Goal: Task Accomplishment & Management: Use online tool/utility

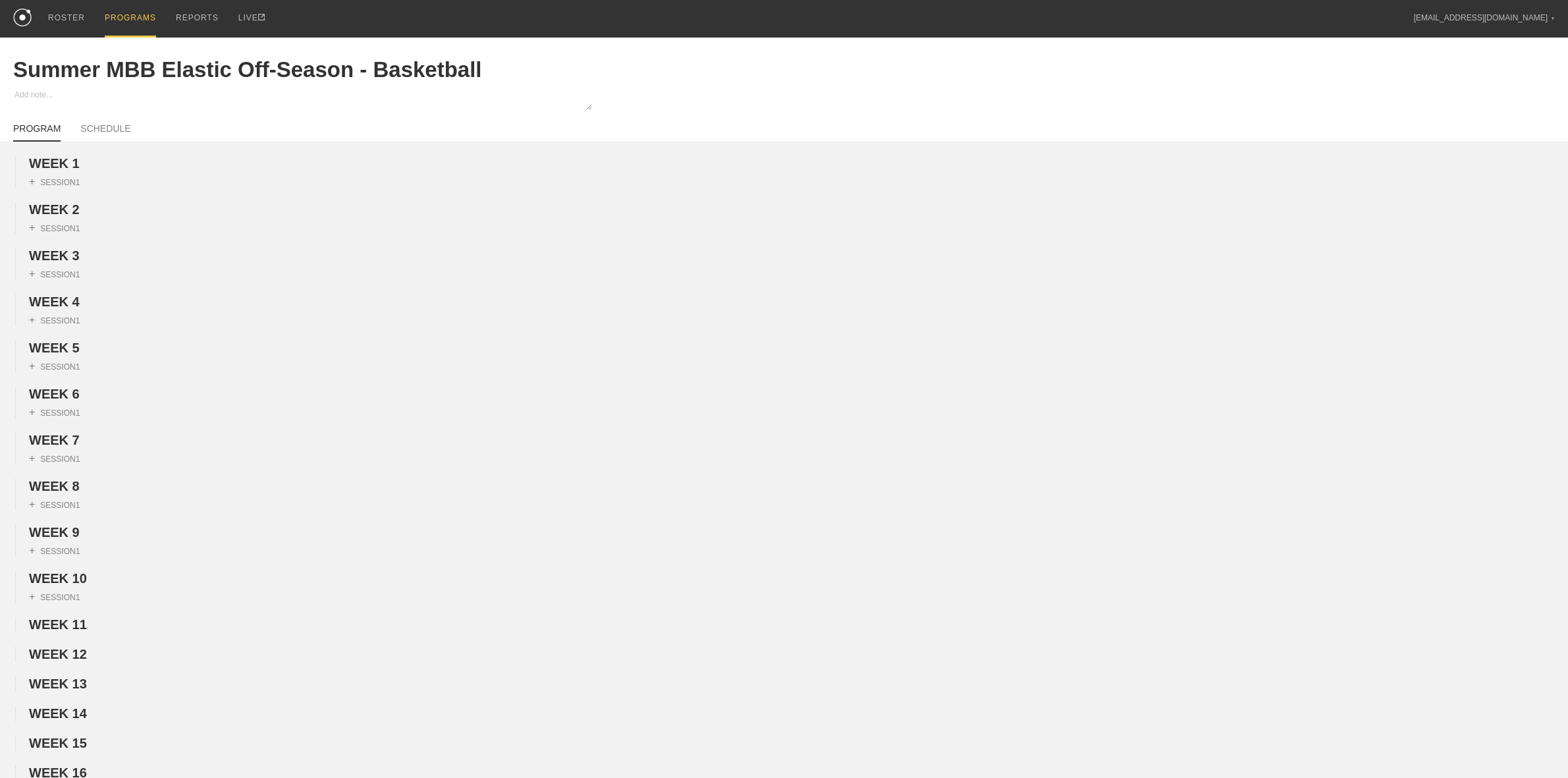
scroll to position [823, 0]
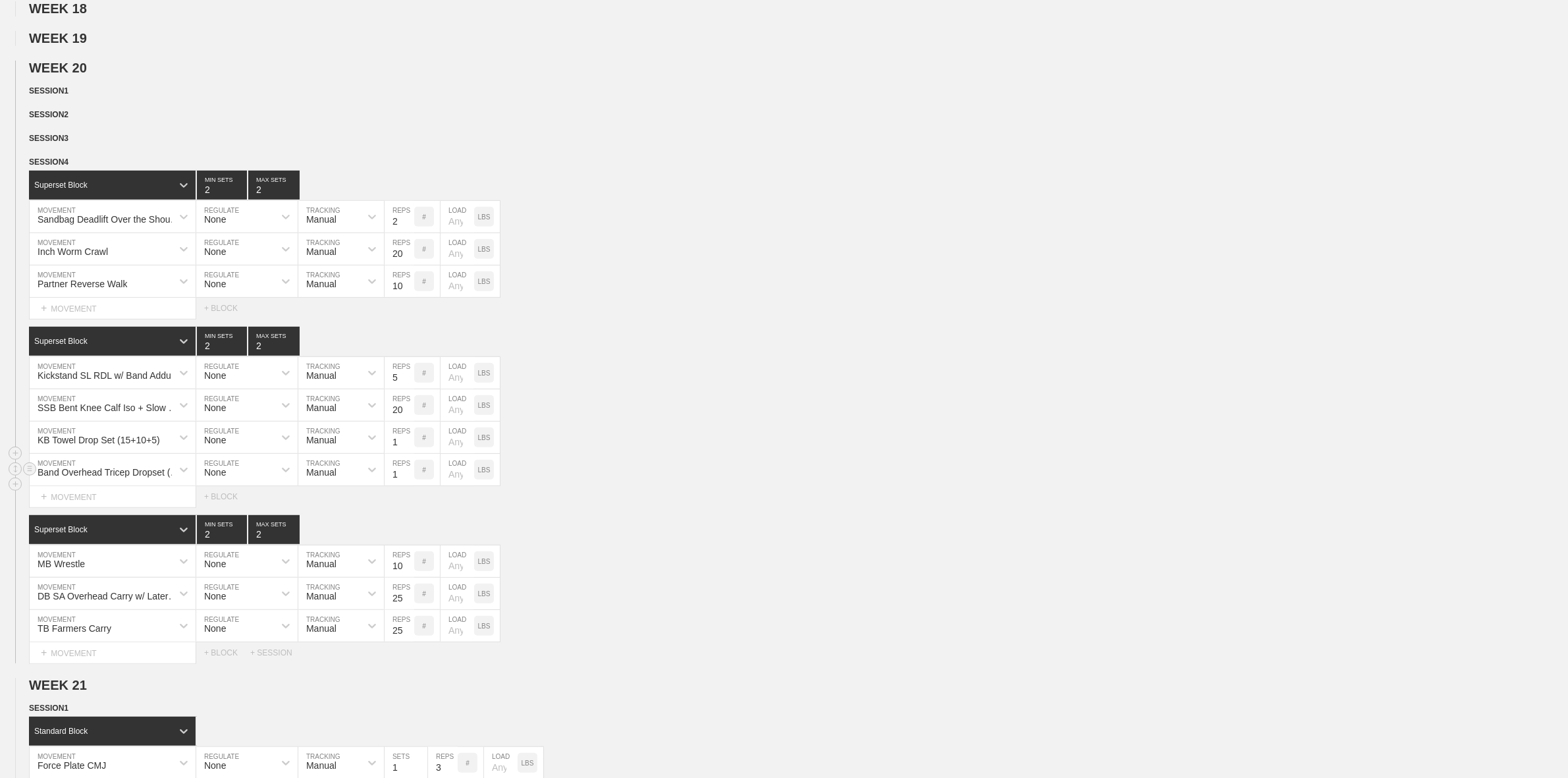
drag, startPoint x: 794, startPoint y: 484, endPoint x: 789, endPoint y: 476, distance: 9.4
click at [794, 484] on div "Band Overhead Tricep Dropset (15+10+5) MOVEMENT None REGULATE Manual TRACKING 1…" at bounding box center [784, 470] width 1568 height 32
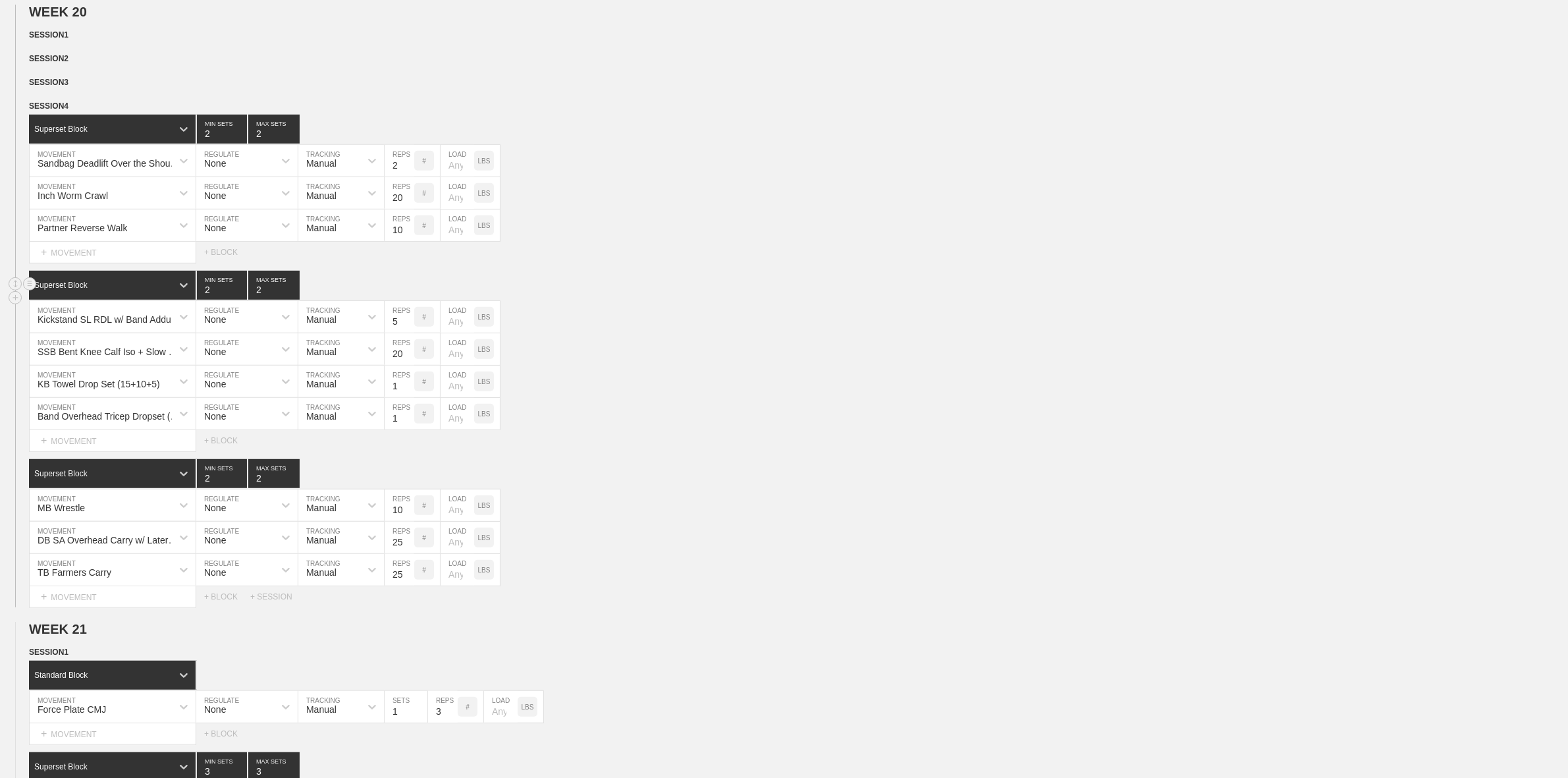
scroll to position [905, 0]
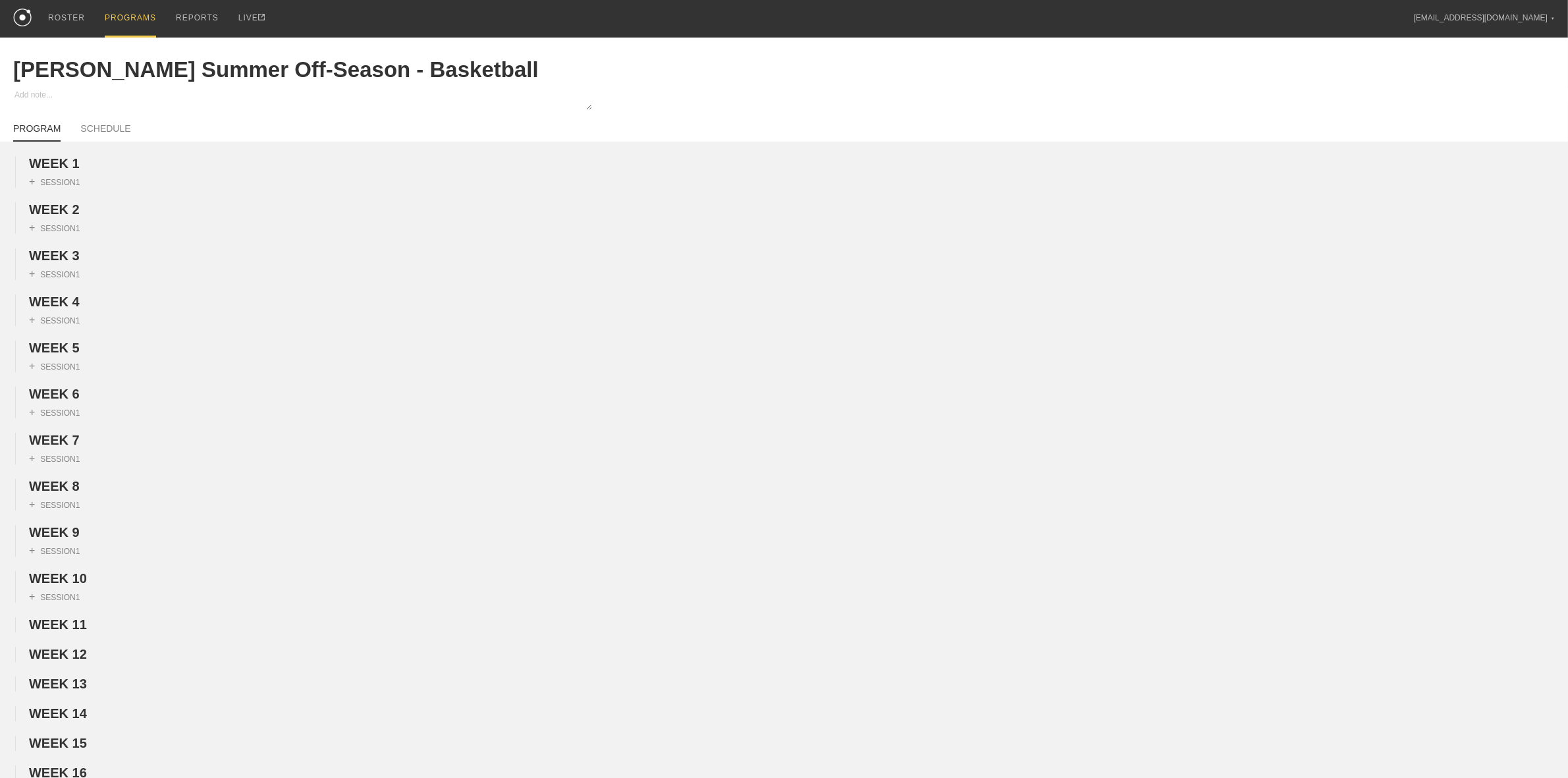
click at [132, 14] on div "PROGRAMS" at bounding box center [130, 19] width 51 height 38
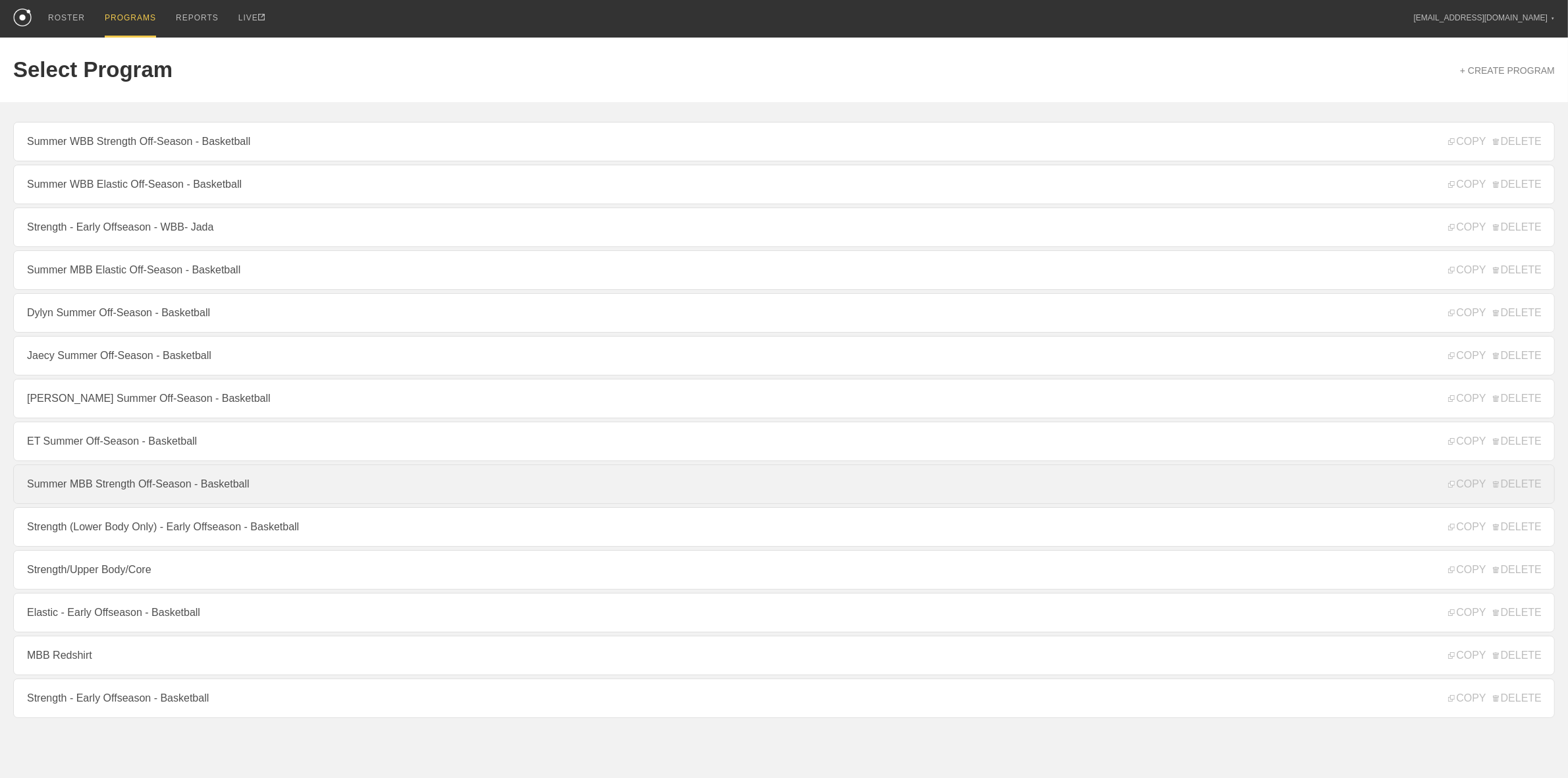
click at [128, 489] on link "Summer MBB Strength Off-Season - Basketball" at bounding box center [783, 484] width 1541 height 40
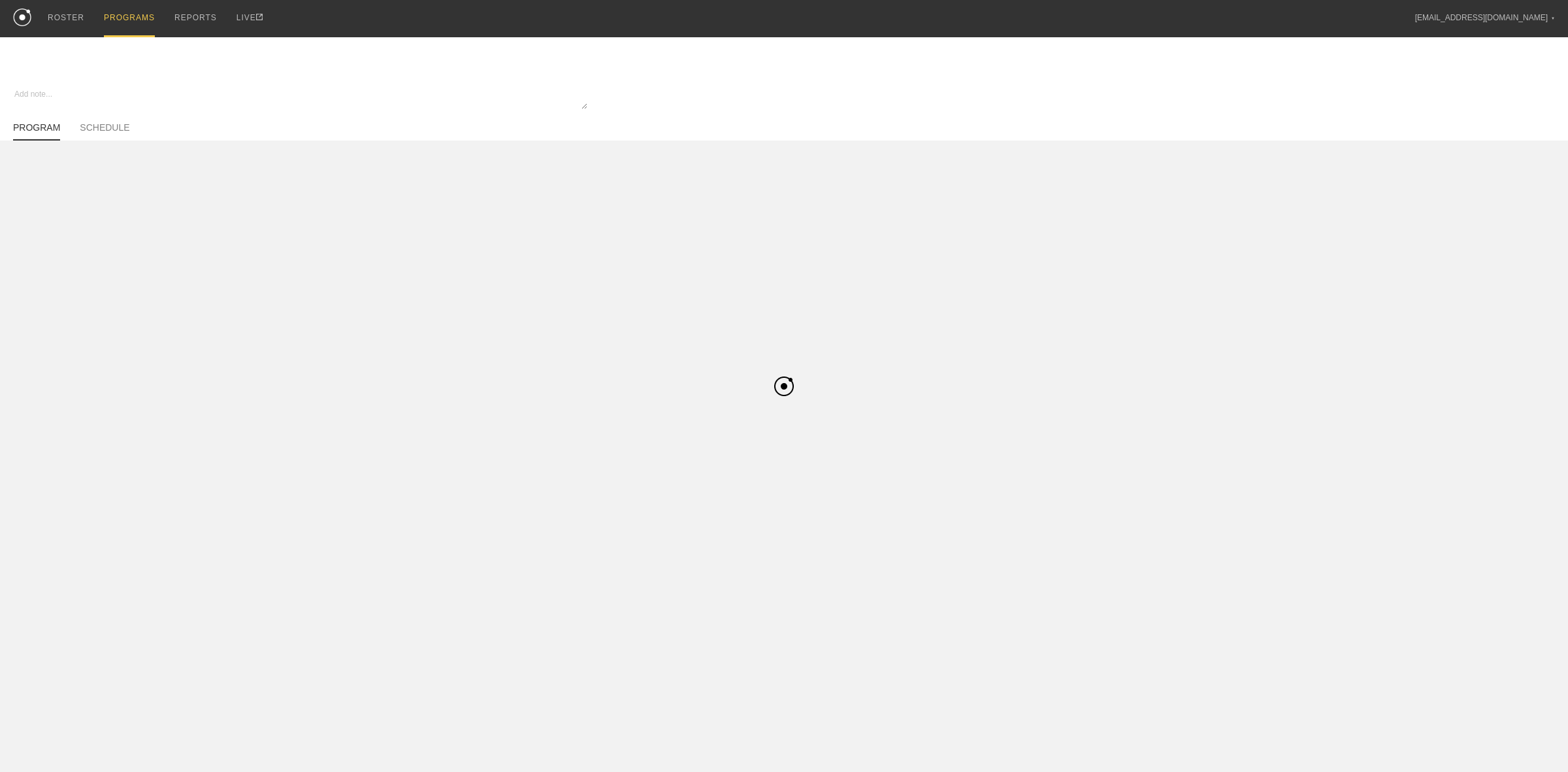
type textarea "x"
type input "Summer MBB Strength Off-Season - Basketball"
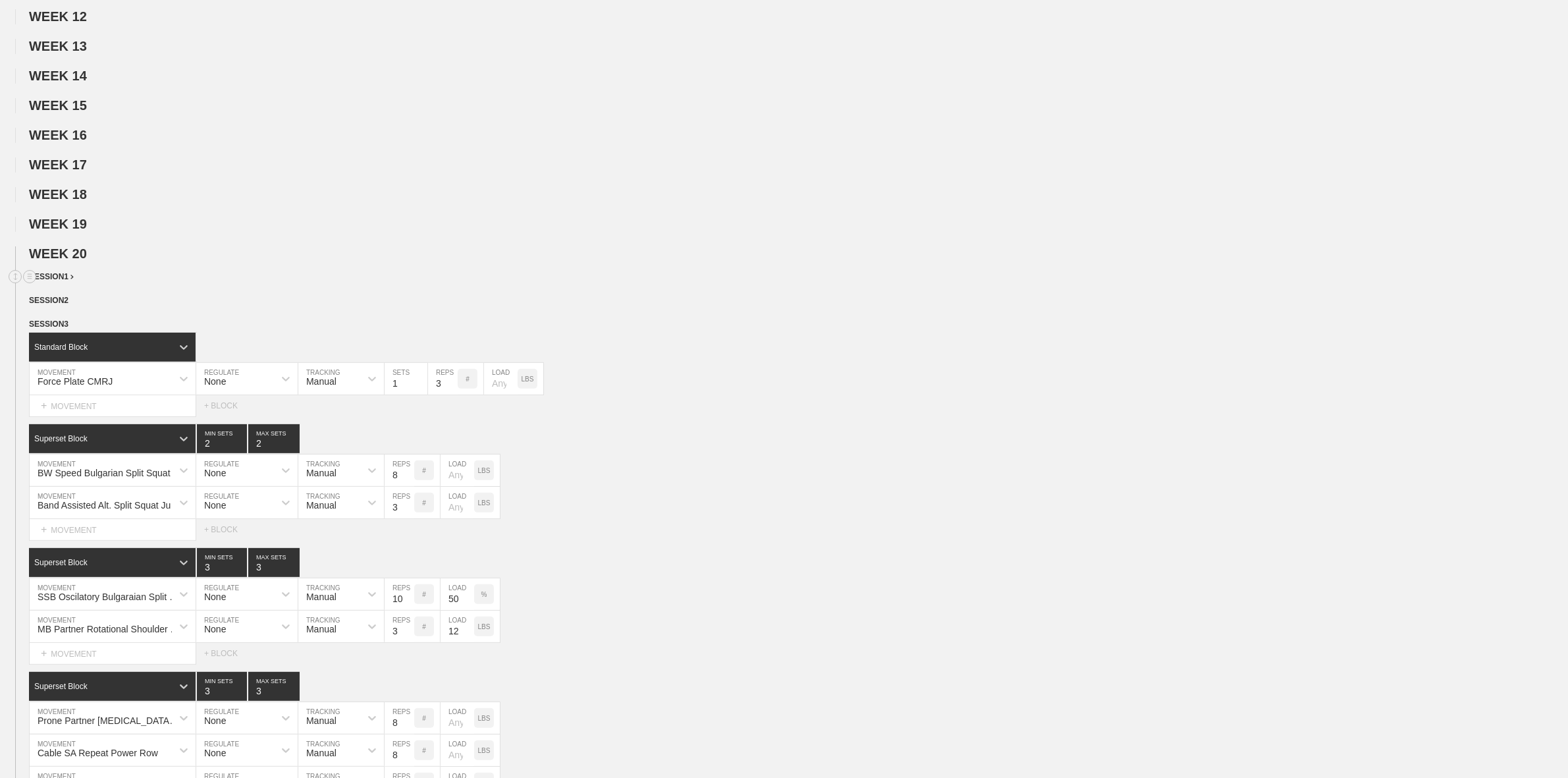
scroll to position [576, 0]
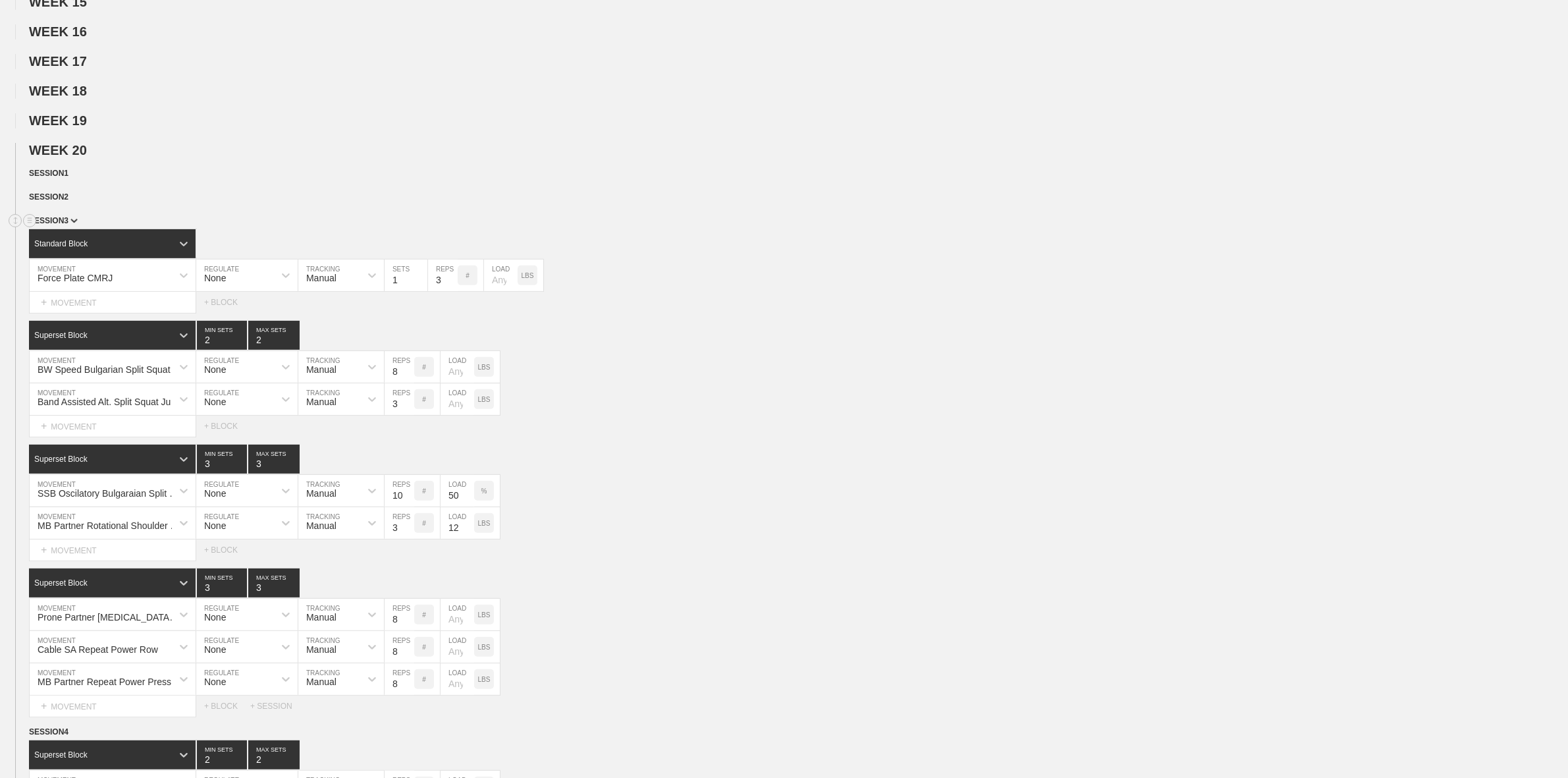
click at [67, 226] on div "SESSION 3" at bounding box center [798, 221] width 1539 height 15
click at [70, 226] on span "SESSION 3" at bounding box center [53, 220] width 49 height 9
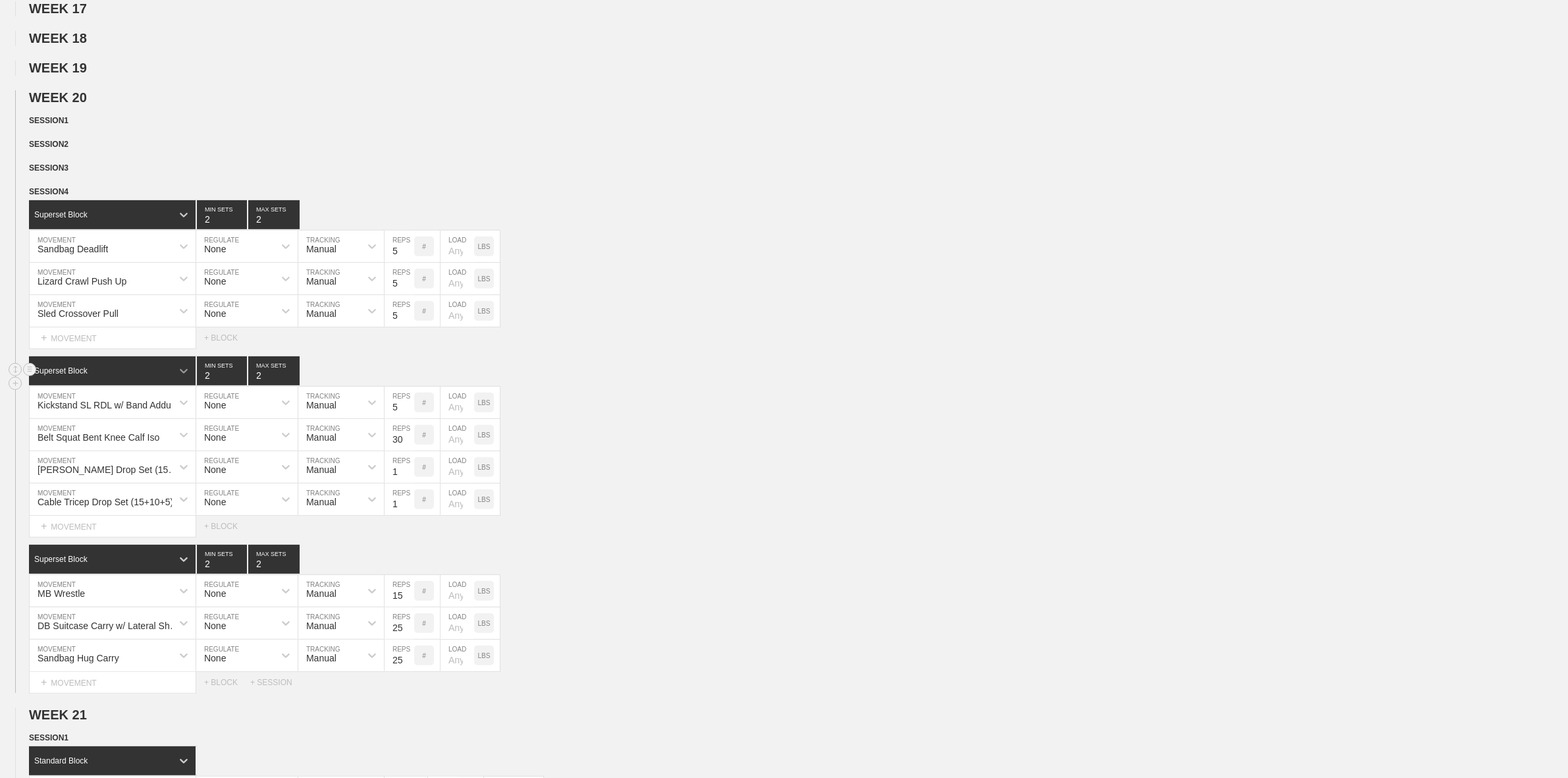
scroll to position [659, 0]
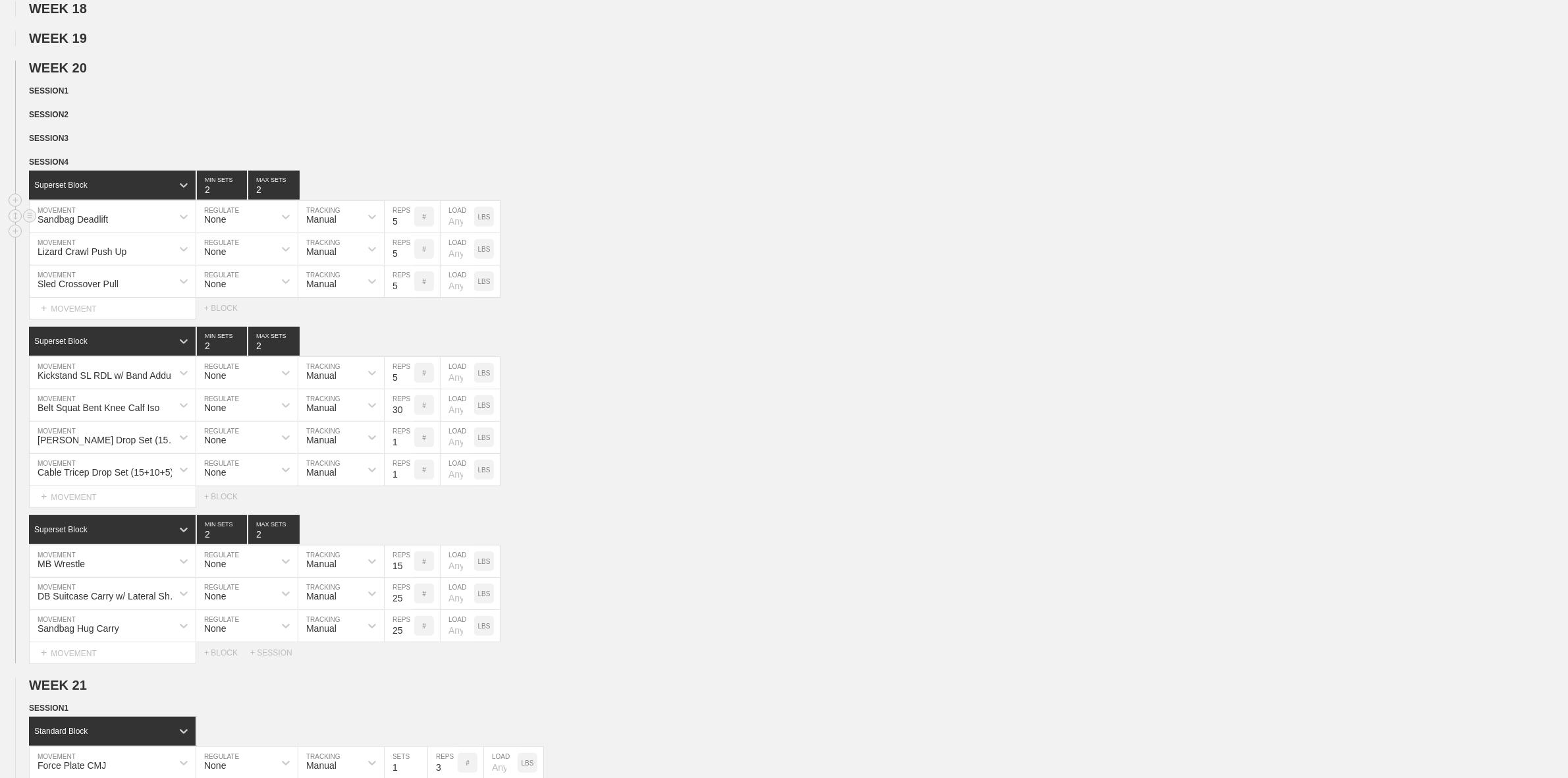
click at [107, 225] on div "Sandbag Deadlift" at bounding box center [73, 219] width 71 height 10
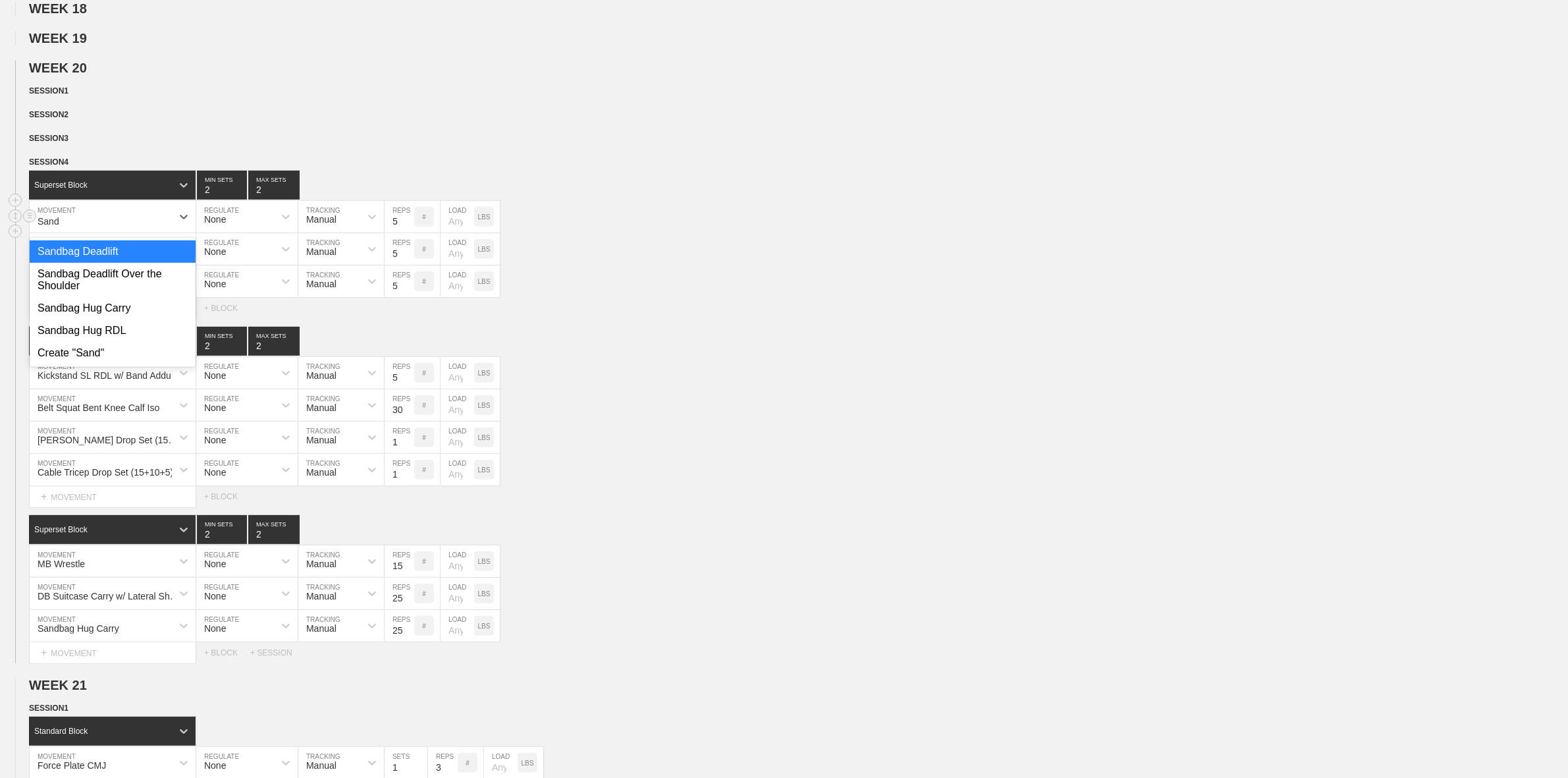
type input "Sandb"
click at [82, 287] on div "Sandbag Deadlift Over the Shoulder" at bounding box center [112, 280] width 166 height 34
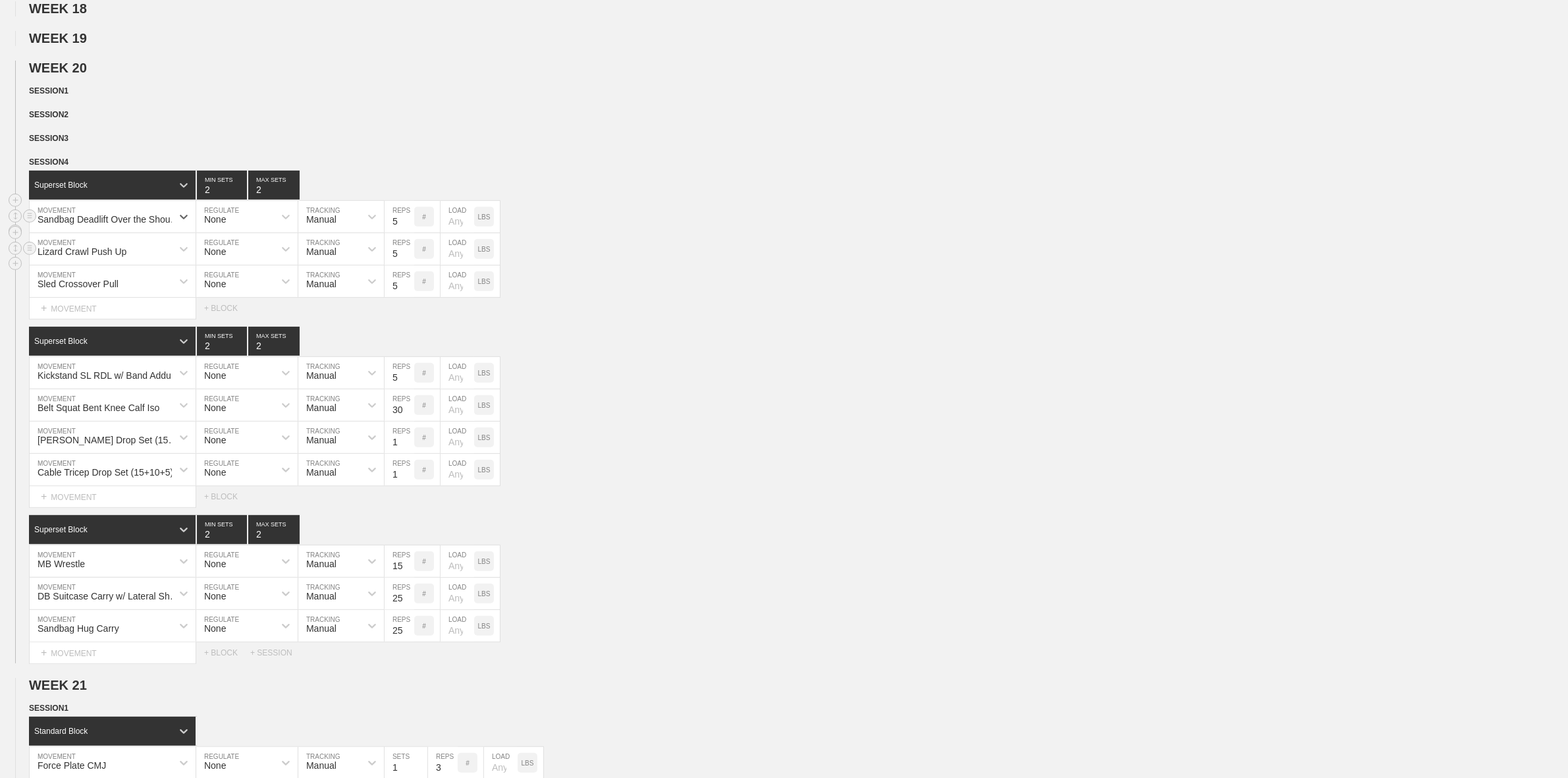
click at [121, 257] on div "Lizard Crawl Push Up" at bounding box center [82, 251] width 89 height 10
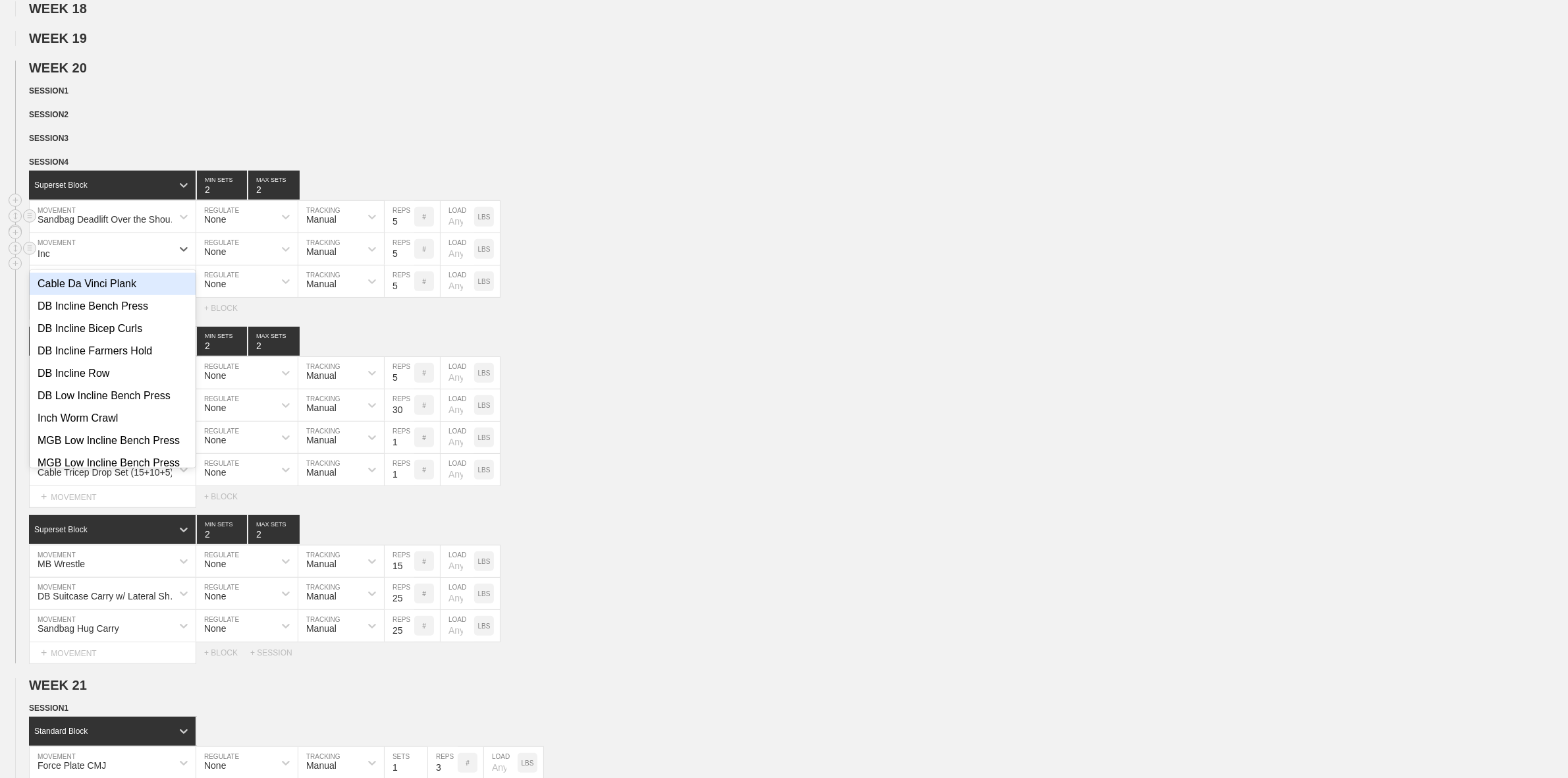
type input "Inch"
click at [77, 294] on div "Inch Worm Crawl" at bounding box center [112, 284] width 166 height 23
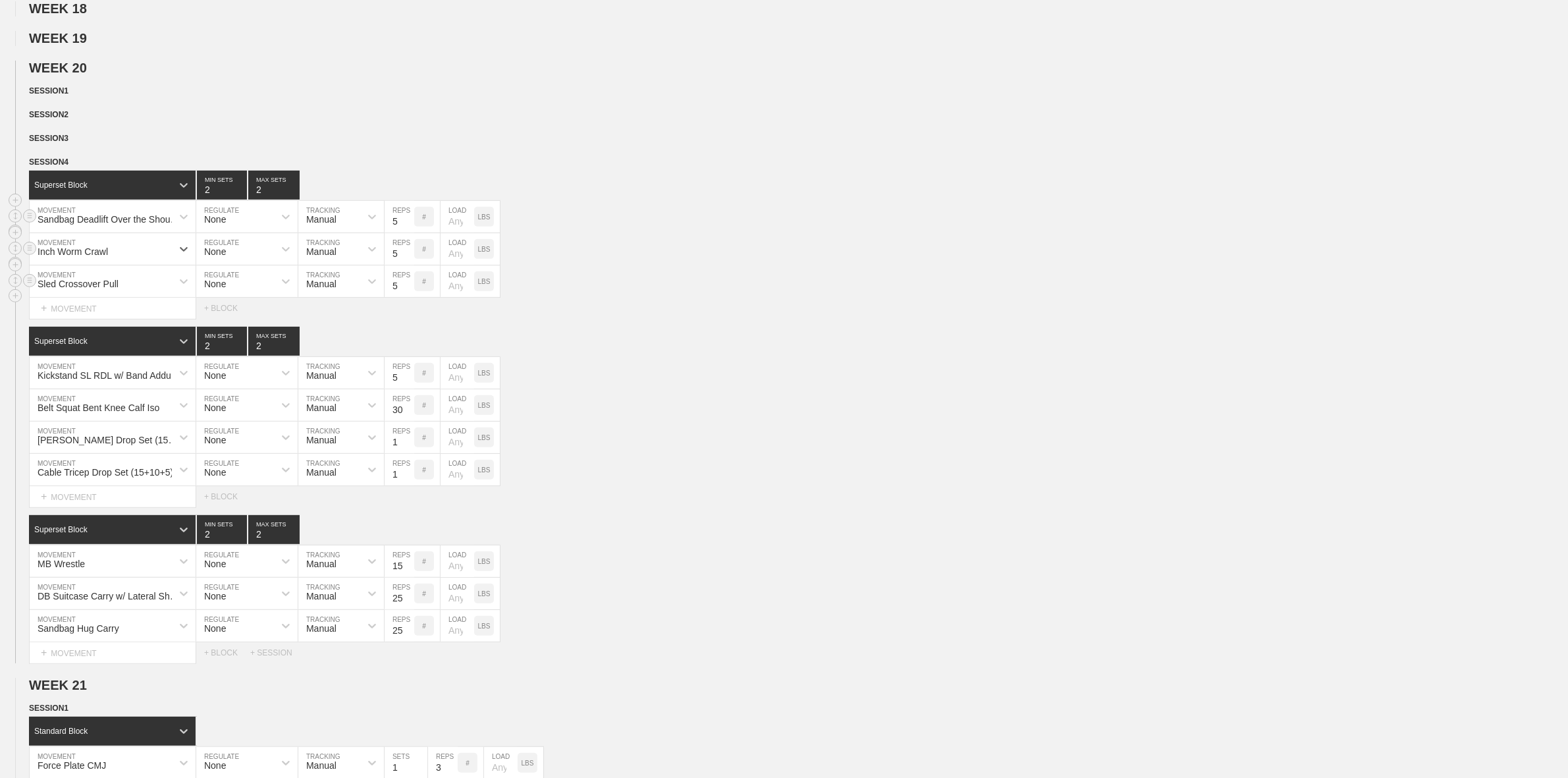
click at [100, 289] on div "Sled Crossover Pull" at bounding box center [78, 283] width 81 height 10
type input "partner rever"
click at [132, 328] on div "Partner Reverse Walk" at bounding box center [112, 316] width 166 height 23
click at [130, 413] on div "Belt Squat Bent Knee Calf Iso" at bounding box center [99, 407] width 122 height 10
type input "SSB BEn"
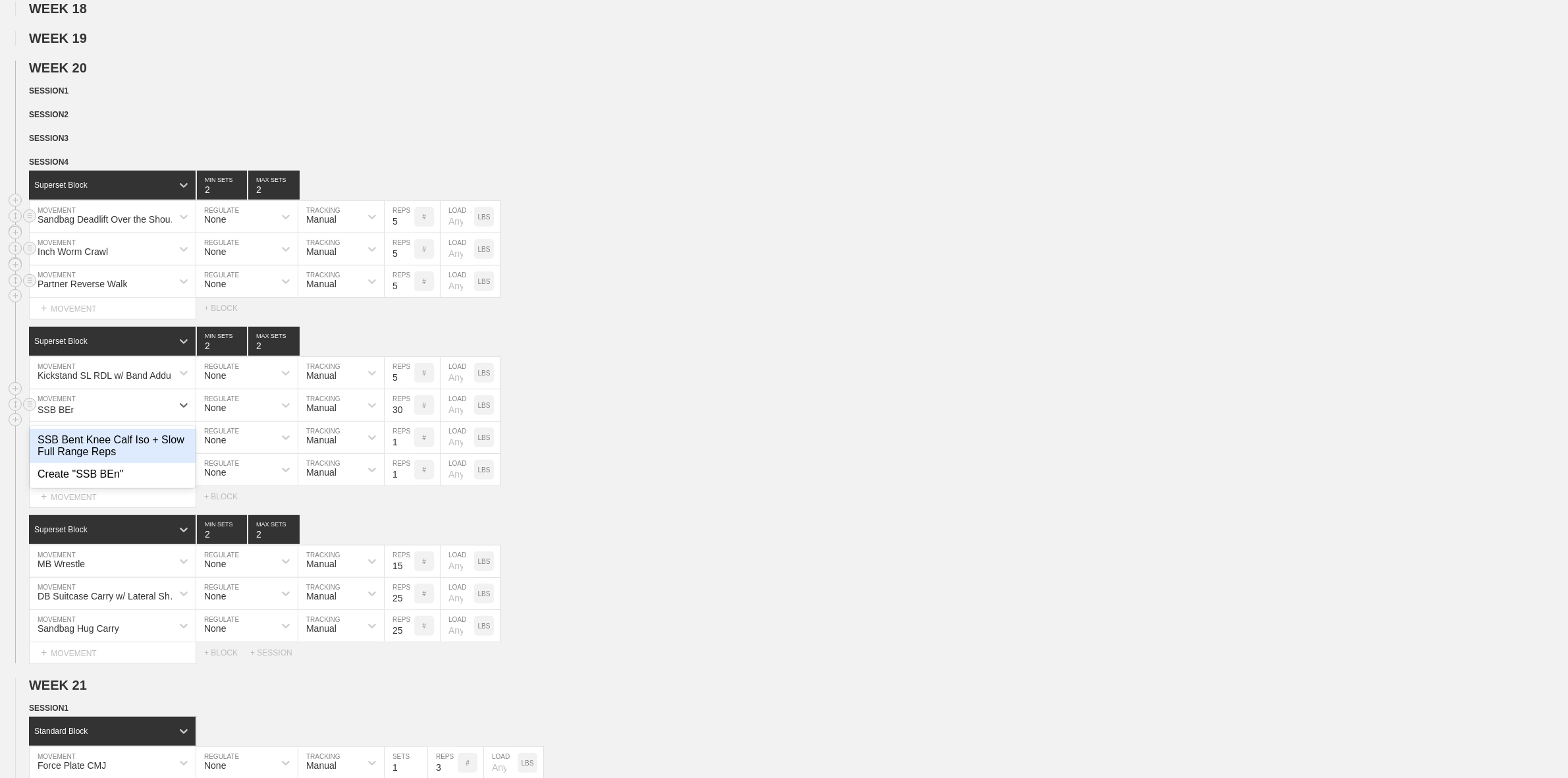
click at [113, 459] on div "SSB Bent Knee Calf Iso + Slow Full Range Reps" at bounding box center [112, 446] width 166 height 34
click at [395, 419] on input "30" at bounding box center [399, 405] width 29 height 32
type input "20"
click at [90, 446] on div "DB Curl Drop Set (15+10+5)" at bounding box center [109, 439] width 143 height 10
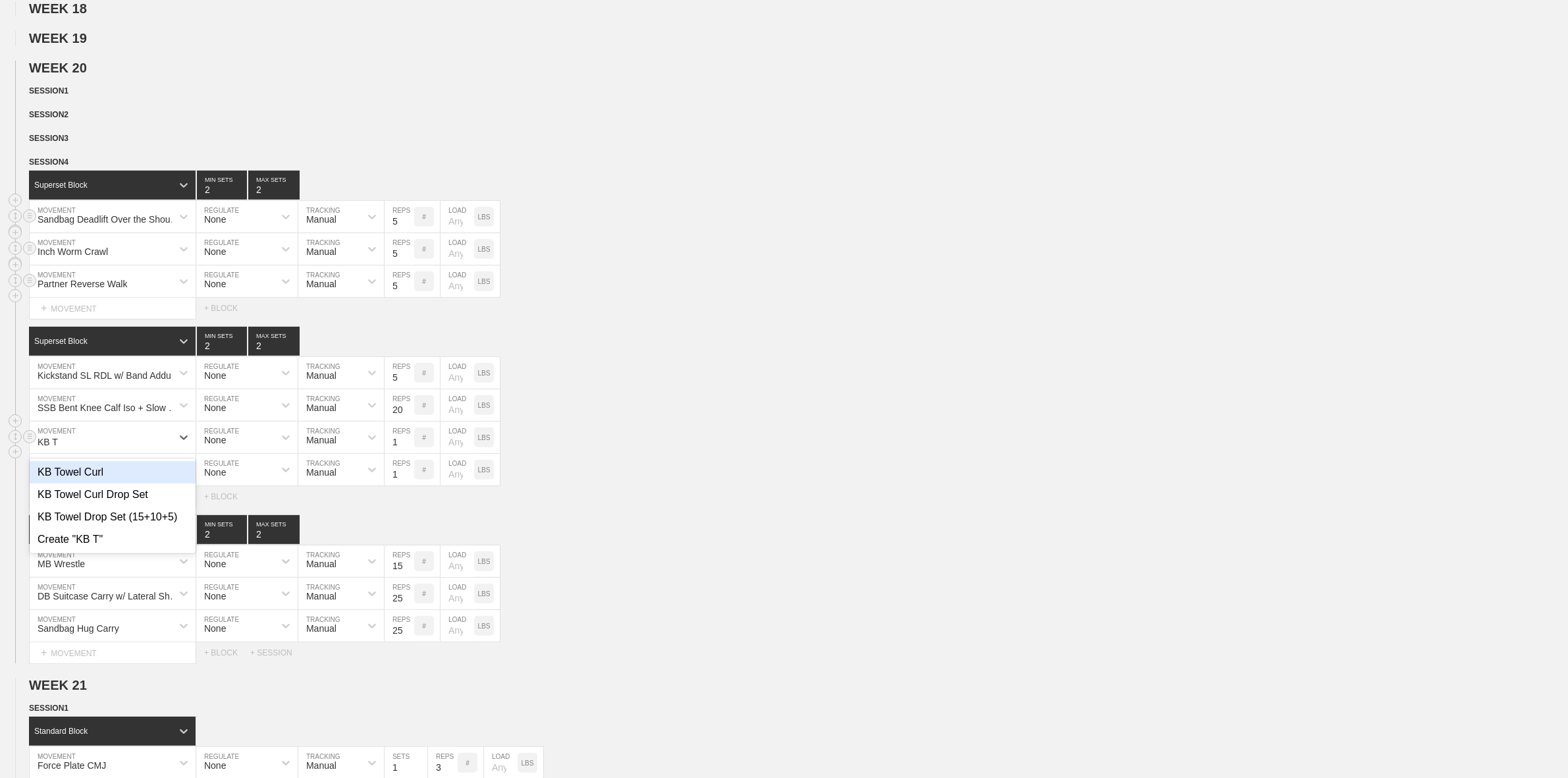
type input "KB To"
click at [143, 528] on div "KB Towel Drop Set (15+10+5)" at bounding box center [112, 517] width 166 height 23
click at [126, 478] on div "Cable Tricep Drop Set (15+10+5)" at bounding box center [106, 472] width 136 height 10
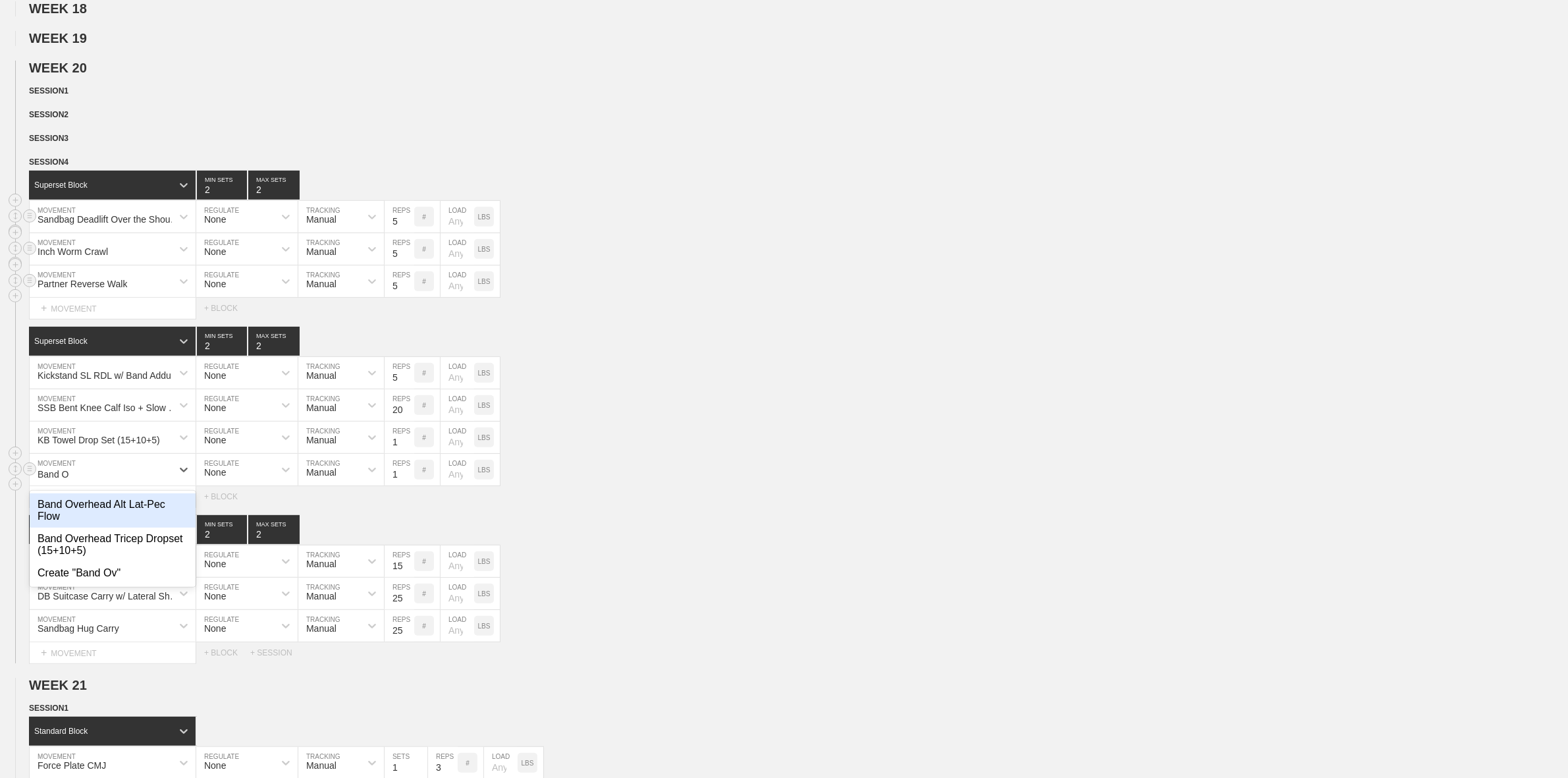
type input "Band Ov"
click at [109, 540] on div "Band Overhead Tricep Dropset (15+10+5)" at bounding box center [112, 545] width 166 height 34
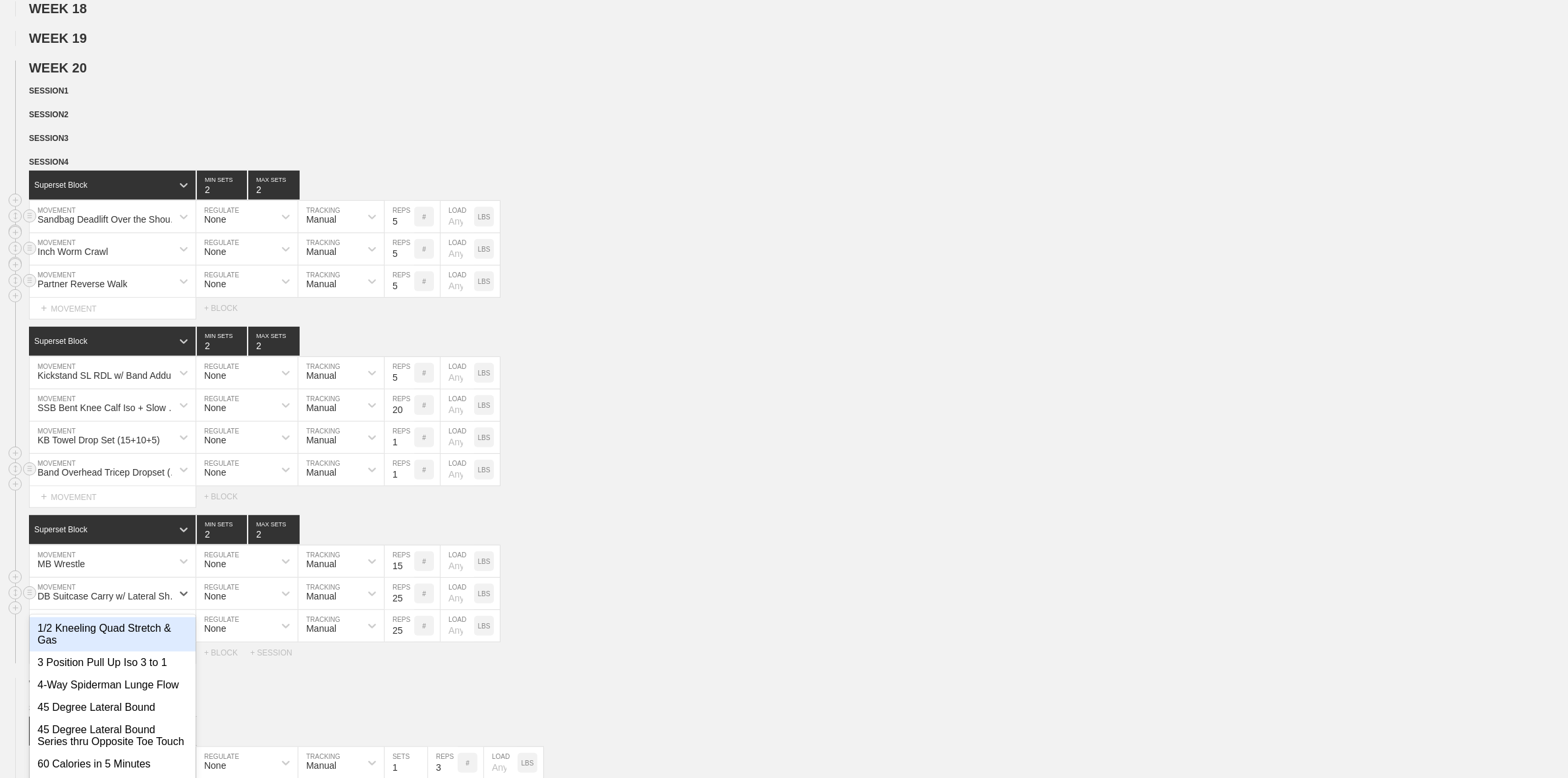
scroll to position [709, 0]
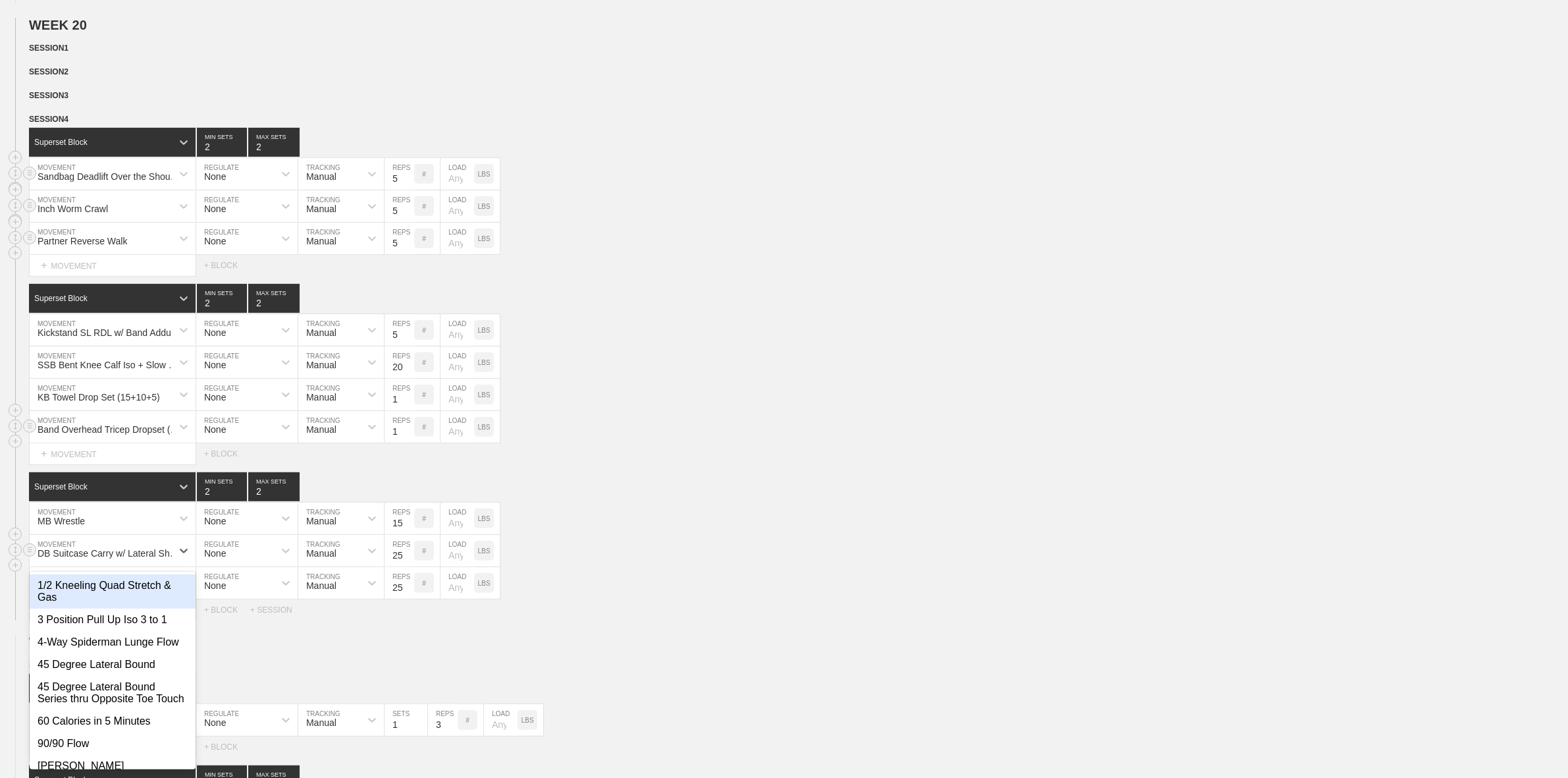
click at [134, 566] on div "option 1/2 Kneeling Quad Stretch & Gas focused, 1 of 651. 651 results available…" at bounding box center [112, 550] width 166 height 32
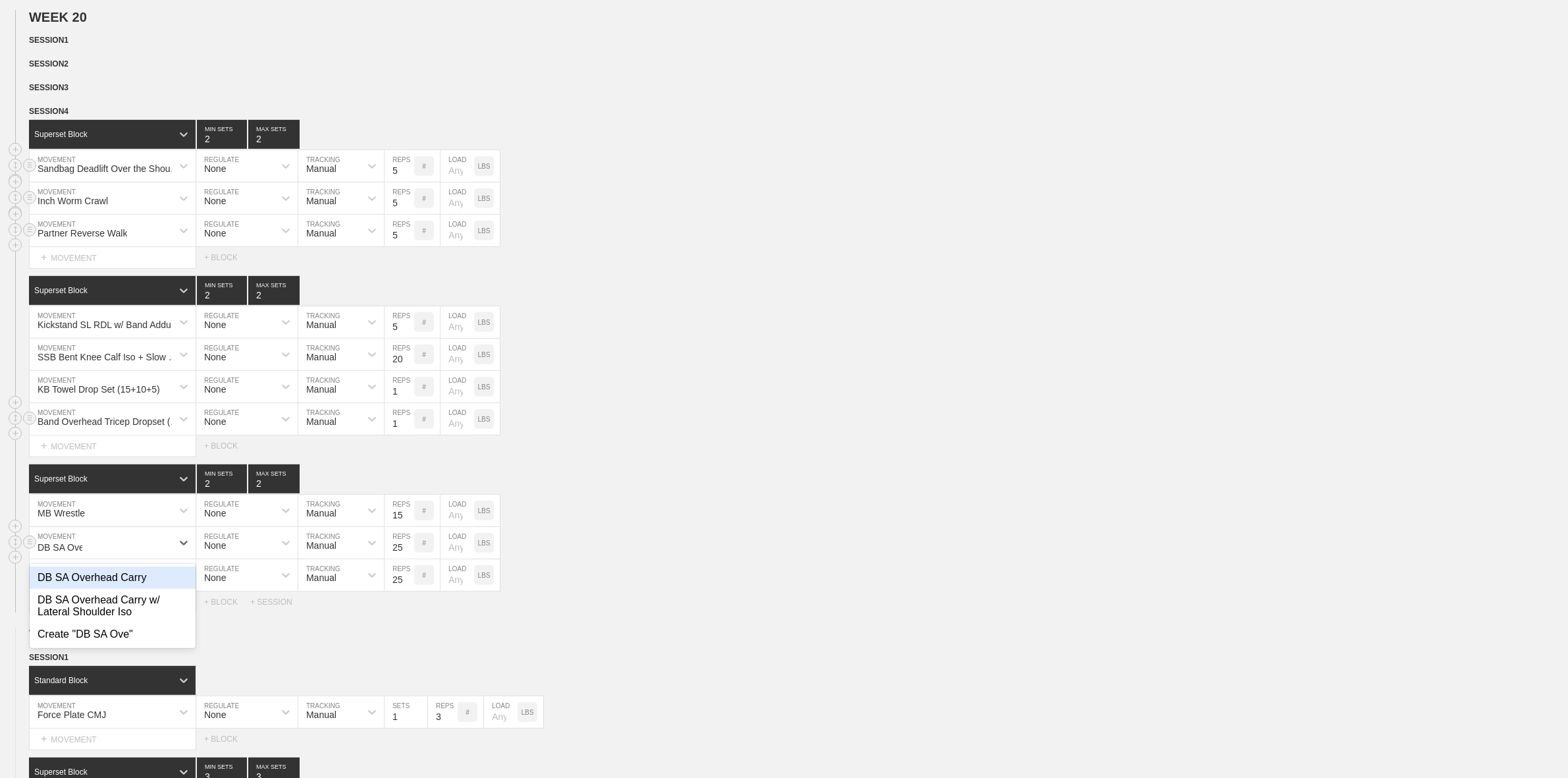
type input "DB SA Over"
click at [126, 618] on div "DB SA Overhead Carry w/ Lateral Shoulder Iso" at bounding box center [112, 606] width 166 height 34
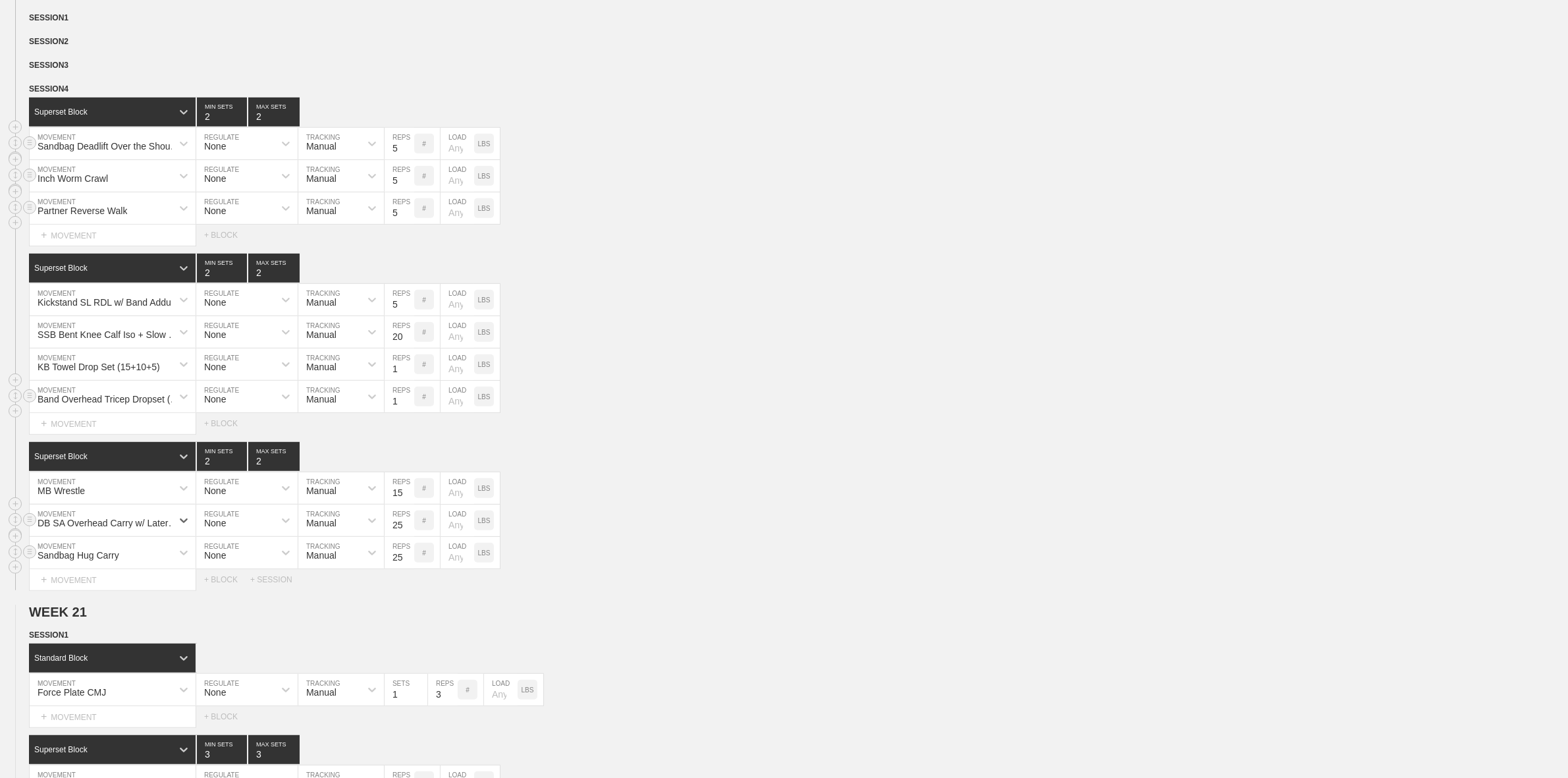
click at [138, 568] on div "Sandbag Hug Carry" at bounding box center [112, 552] width 166 height 32
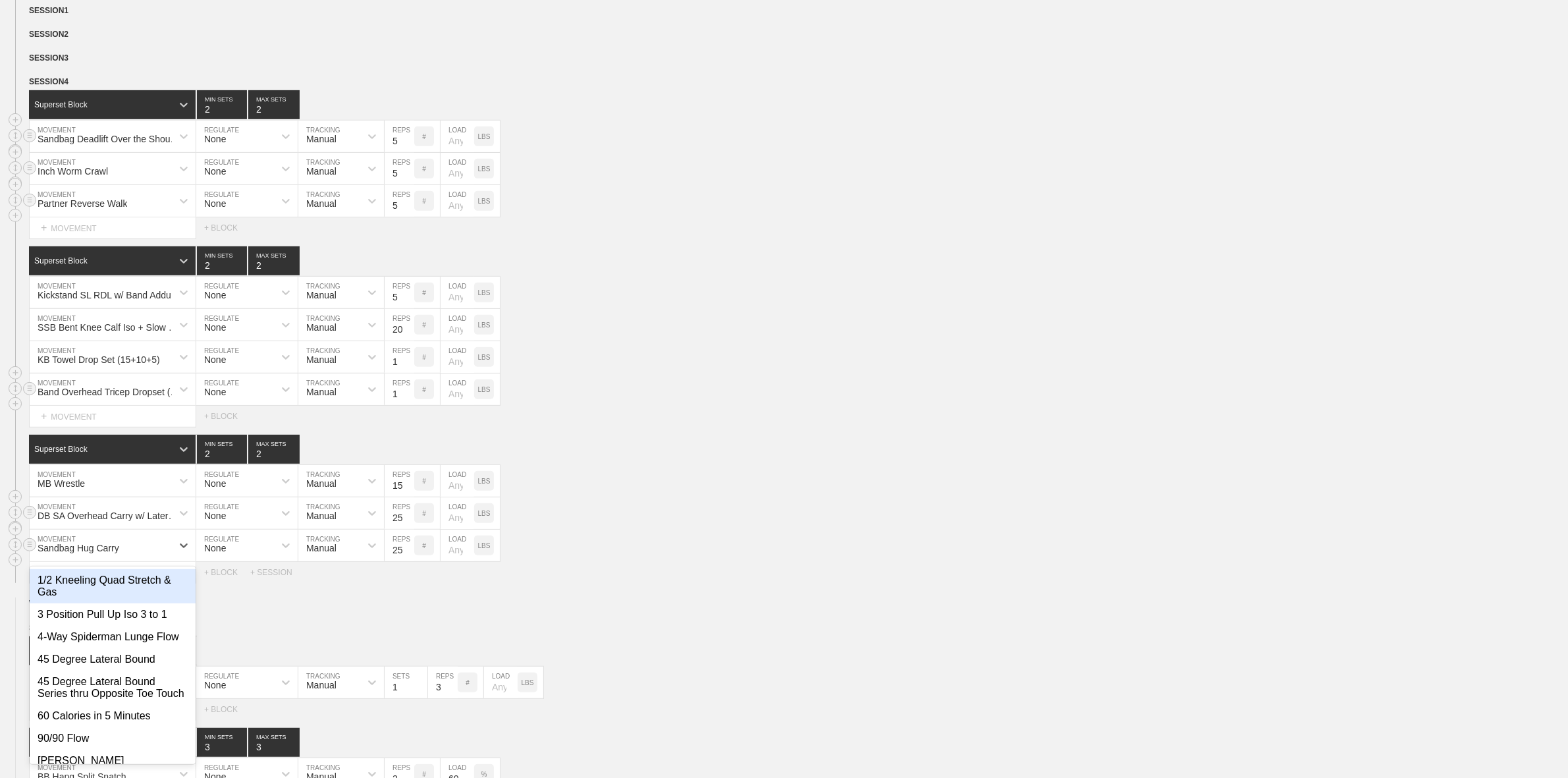
scroll to position [742, 0]
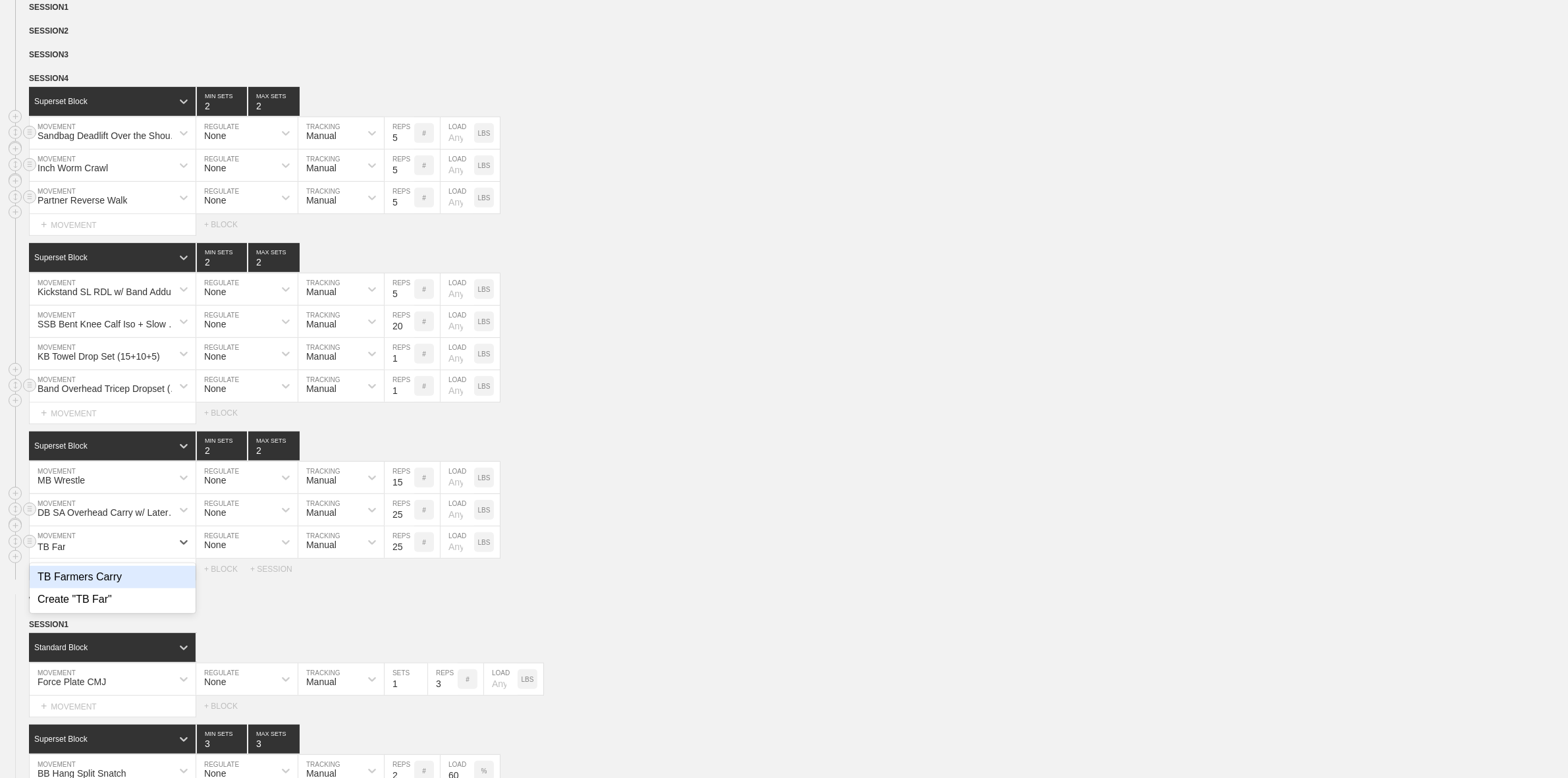
type input "TB Farm"
click at [138, 585] on div "TB Farmers Carry" at bounding box center [112, 576] width 166 height 23
click at [737, 515] on div "DB SA Overhead Carry w/ Lateral Shoulder Iso MOVEMENT None REGULATE Manual TRAC…" at bounding box center [784, 510] width 1568 height 32
click at [394, 491] on input "15" at bounding box center [399, 478] width 29 height 32
type input "10"
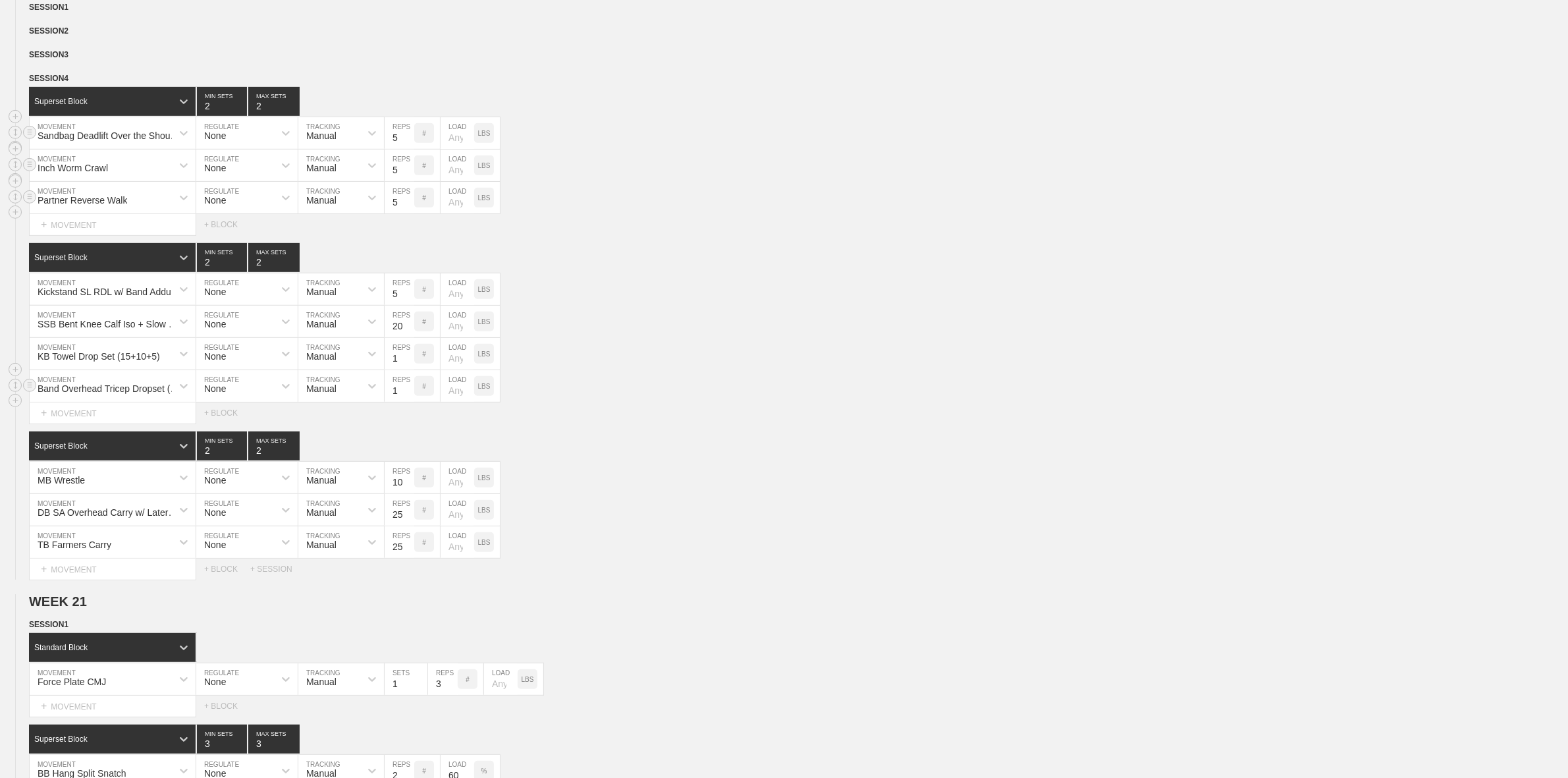
click at [705, 422] on div "Select... MOVEMENT + MOVEMENT + BLOCK" at bounding box center [784, 413] width 1568 height 21
click at [639, 272] on div "Superset Block 2 MIN SETS 2 MAX SETS" at bounding box center [798, 258] width 1539 height 29
click at [398, 178] on input "5" at bounding box center [399, 165] width 29 height 32
type input "10"
click at [389, 213] on input "5" at bounding box center [399, 197] width 29 height 32
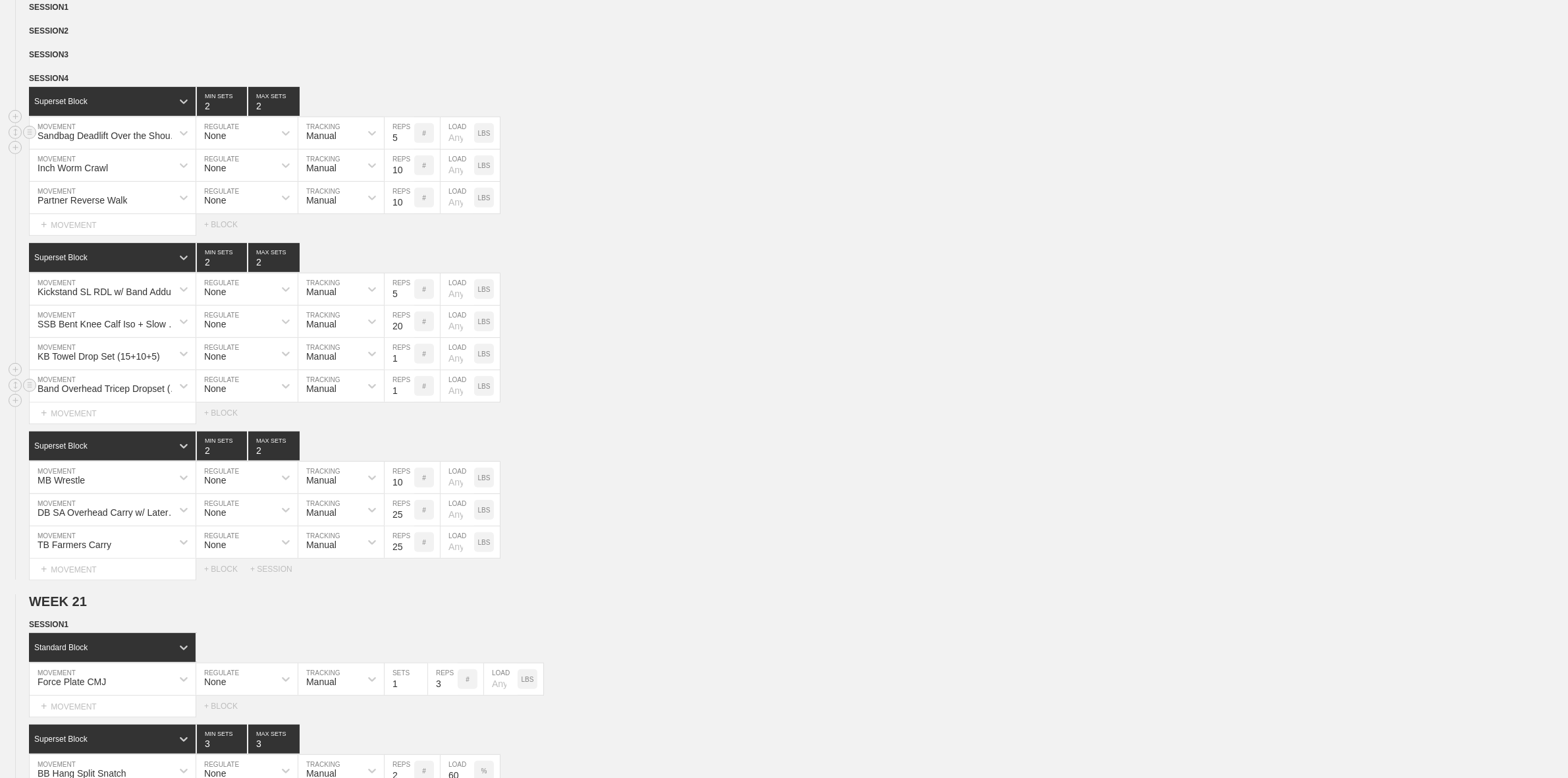
type input "10"
click at [640, 139] on div "Sandbag Deadlift Over the Shoulder MOVEMENT None REGULATE Manual TRACKING 5 REP…" at bounding box center [784, 133] width 1568 height 32
drag, startPoint x: 528, startPoint y: 592, endPoint x: 553, endPoint y: 593, distance: 25.0
click at [952, 574] on div "Select... MOVEMENT + MOVEMENT + BLOCK + SESSION" at bounding box center [784, 569] width 1568 height 21
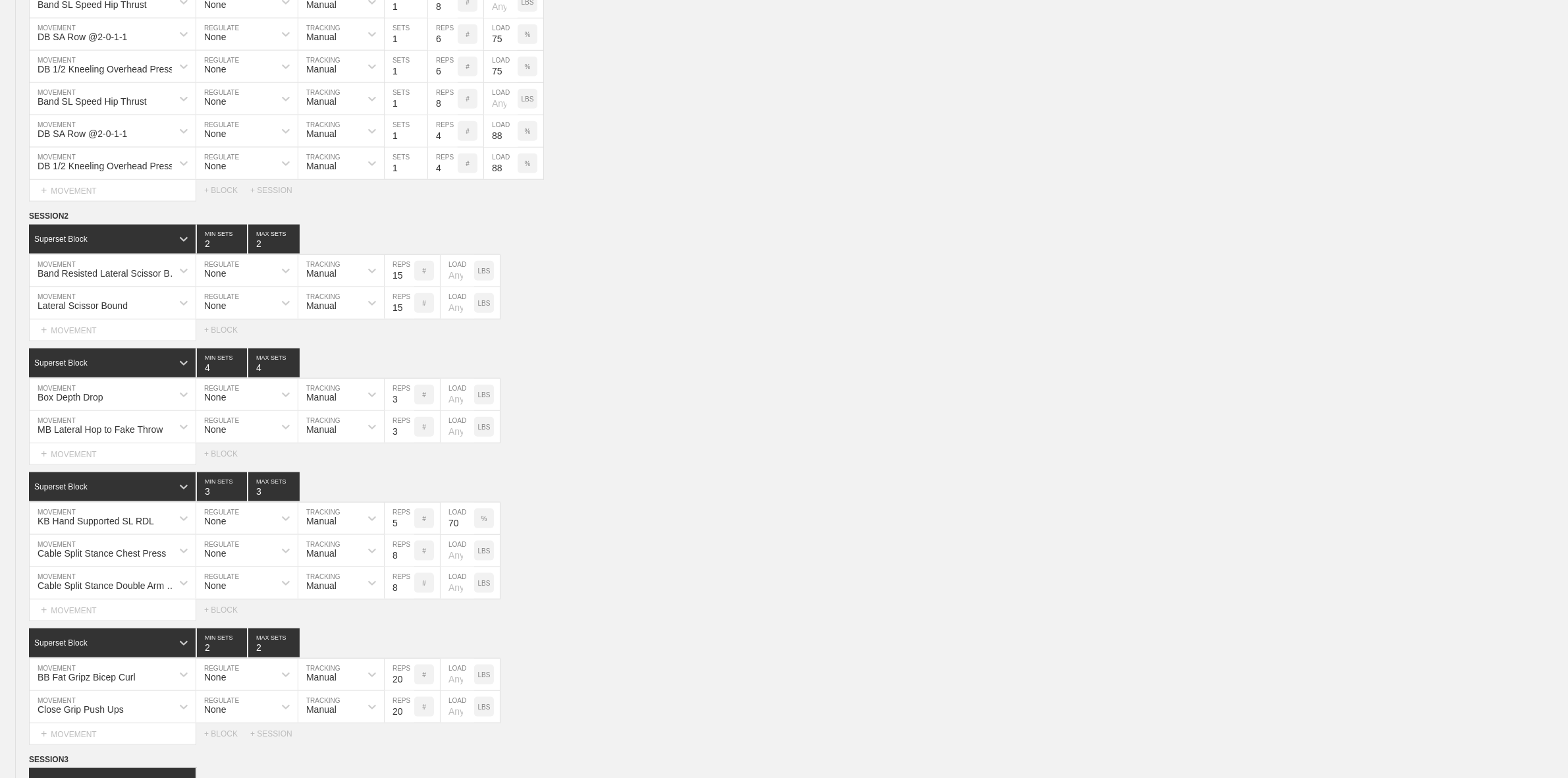
scroll to position [1895, 0]
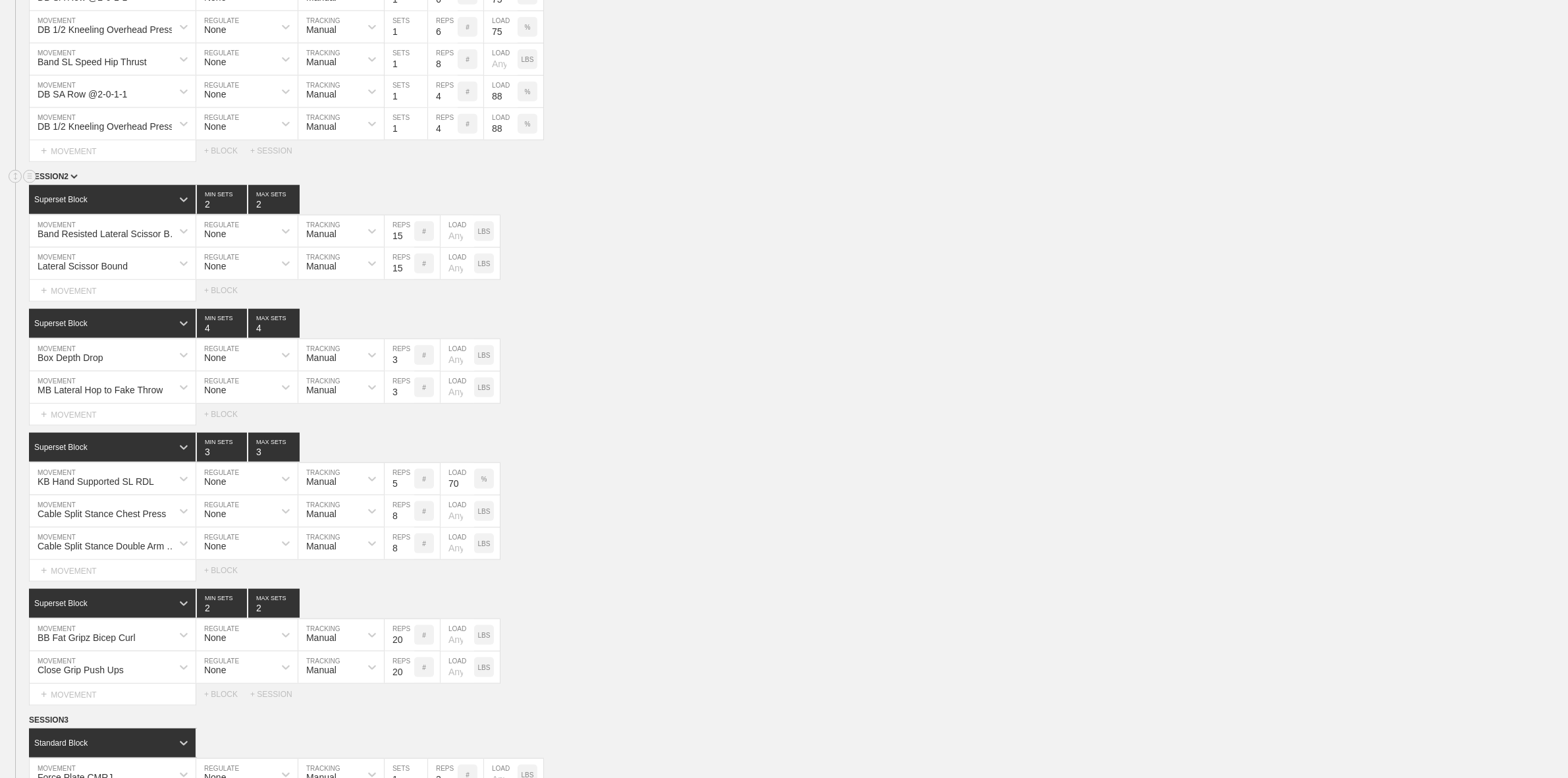
click at [57, 181] on span "SESSION 2" at bounding box center [53, 176] width 49 height 9
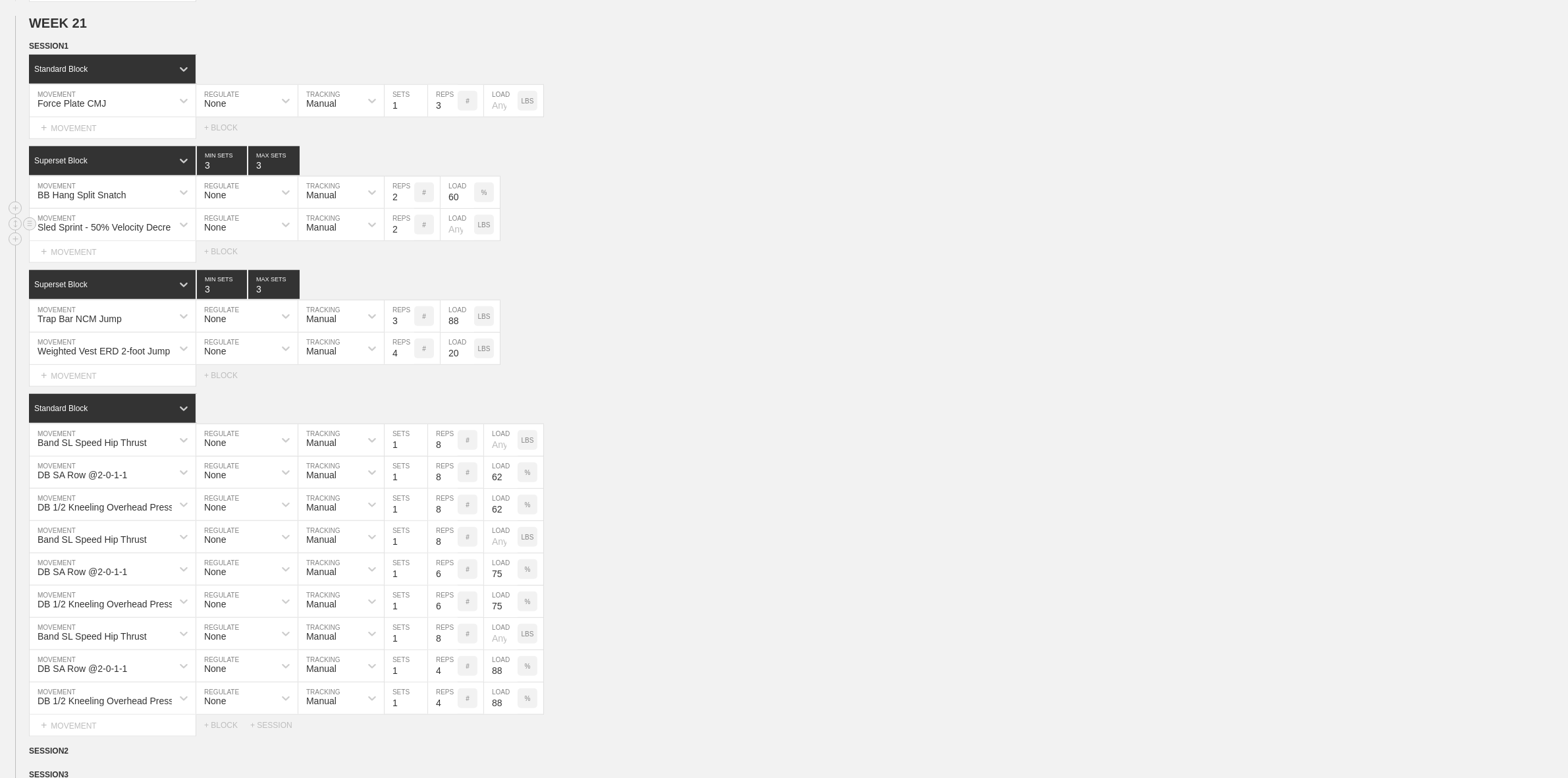
scroll to position [1319, 0]
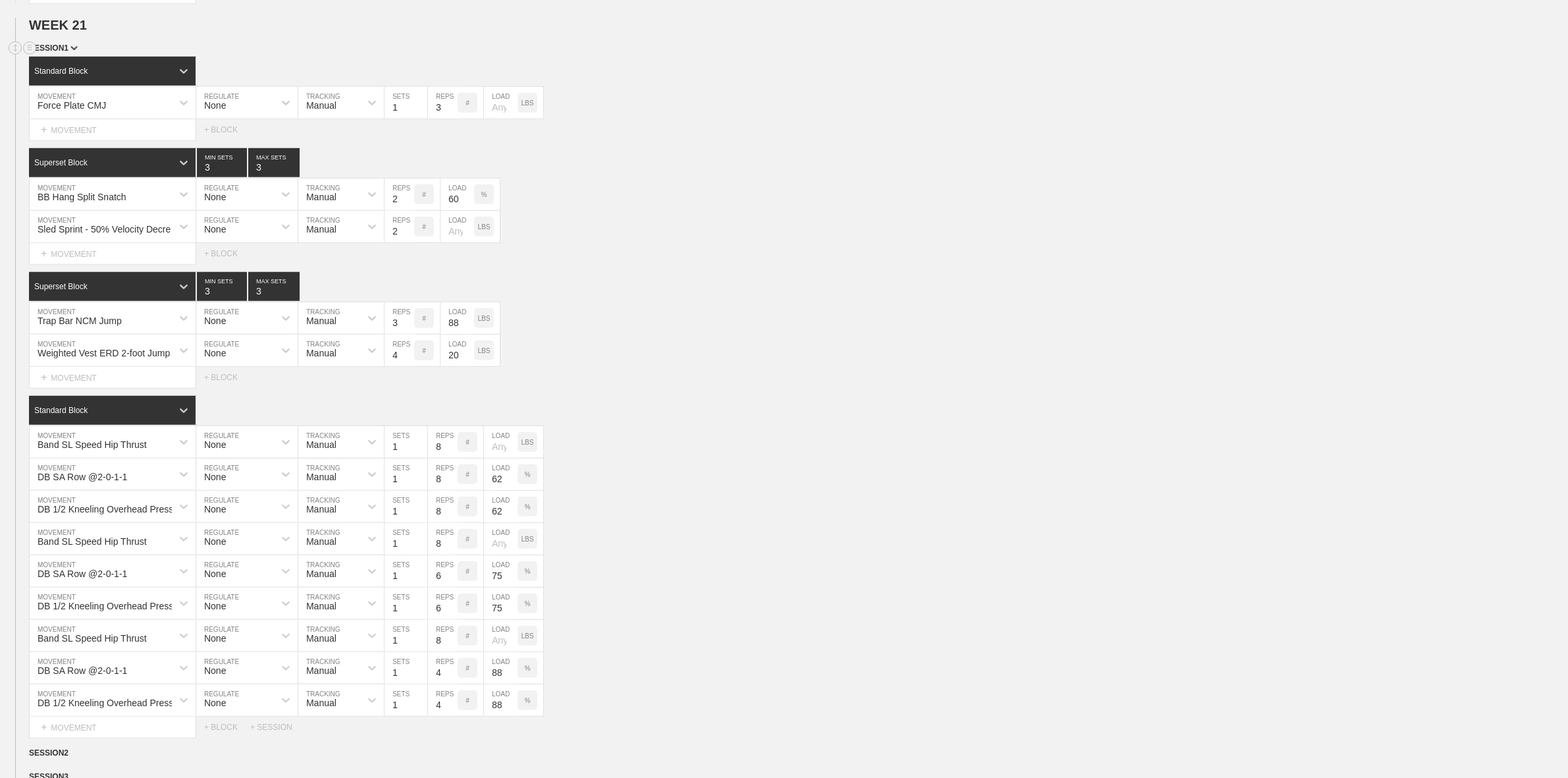
click at [60, 53] on span "SESSION 1" at bounding box center [53, 47] width 49 height 9
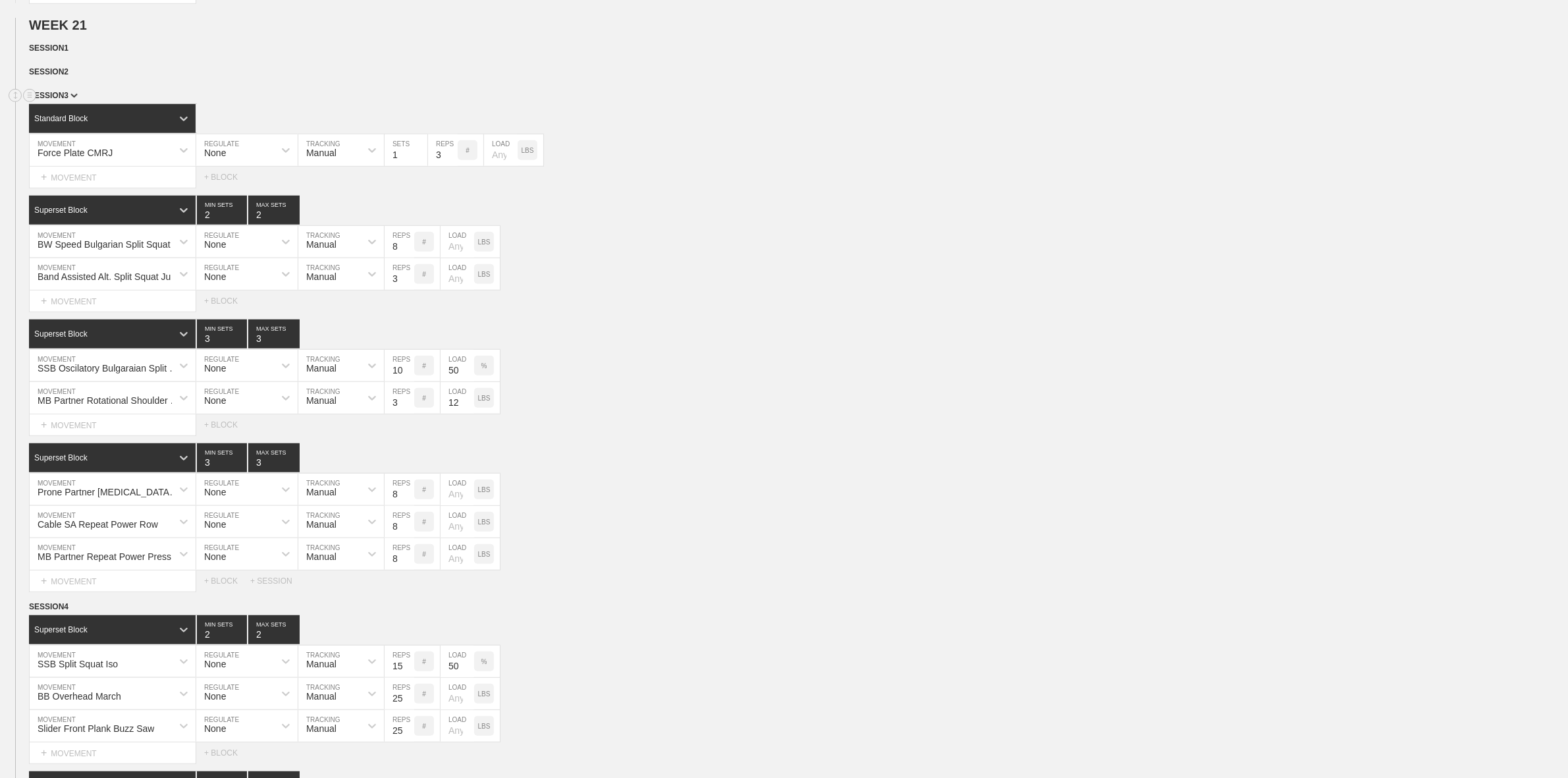
click at [58, 100] on span "SESSION 3" at bounding box center [53, 95] width 49 height 9
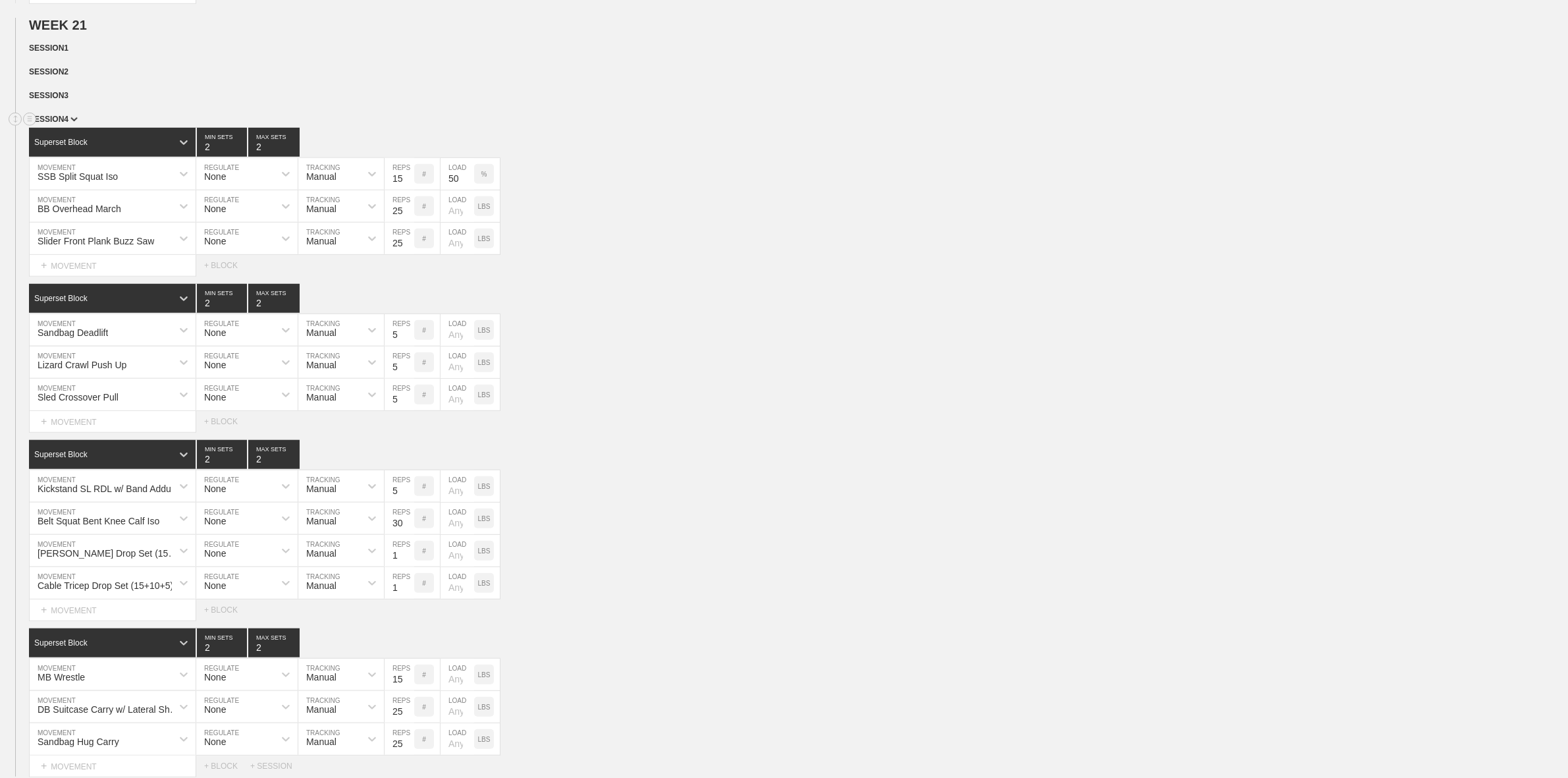
click at [68, 124] on span "SESSION 4" at bounding box center [53, 119] width 49 height 9
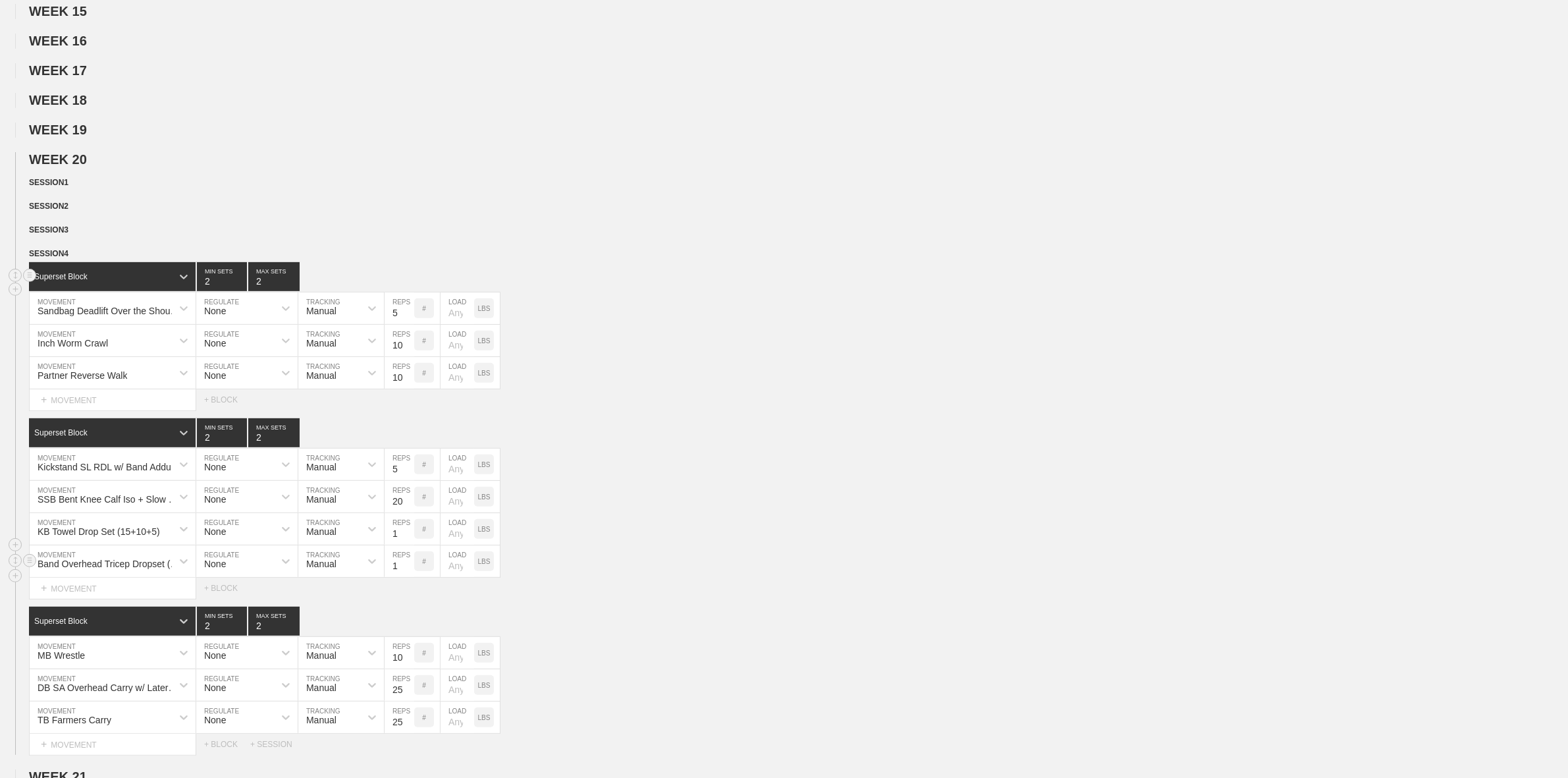
scroll to position [657, 0]
